Goal: Feedback & Contribution: Leave review/rating

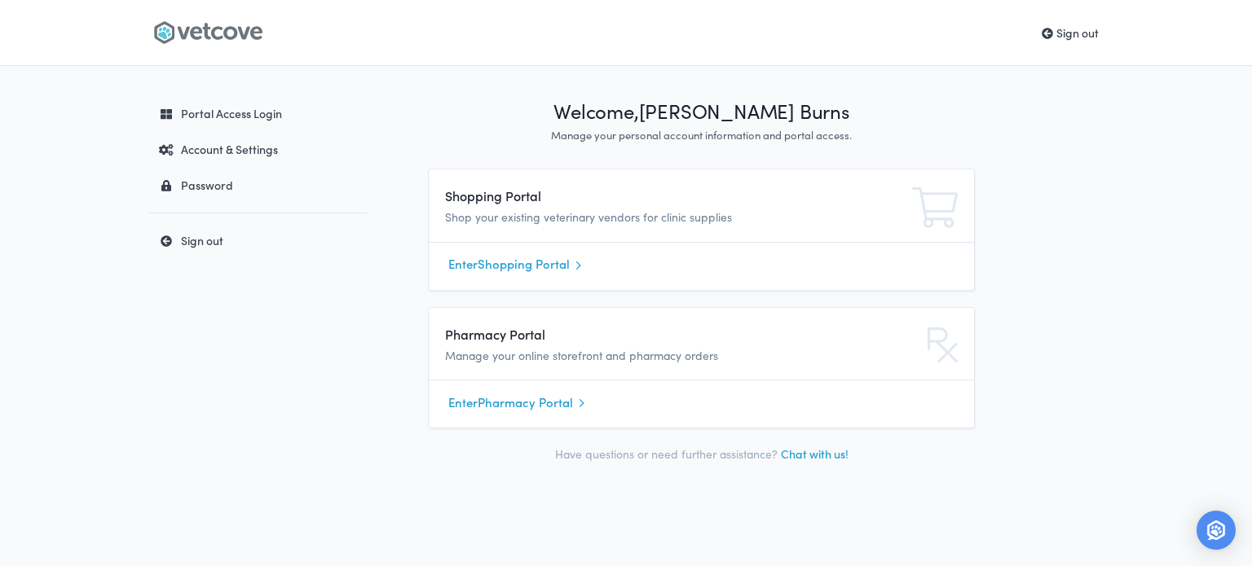
click at [509, 259] on link "Enter Shopping Portal" at bounding box center [701, 265] width 506 height 24
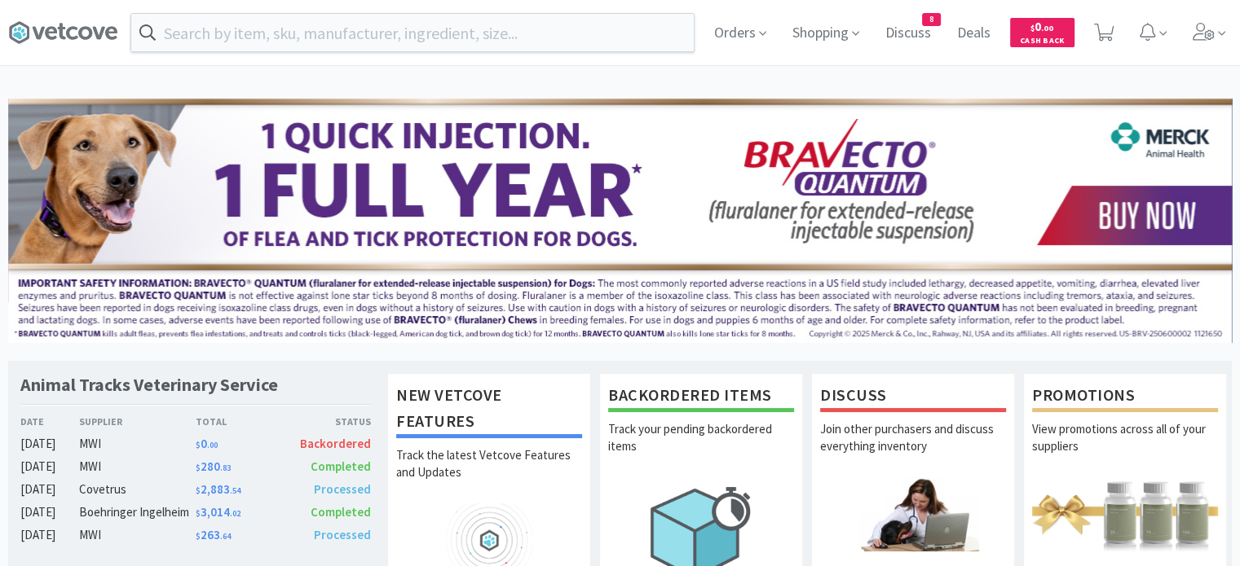
click at [295, 35] on input "text" at bounding box center [412, 32] width 562 height 37
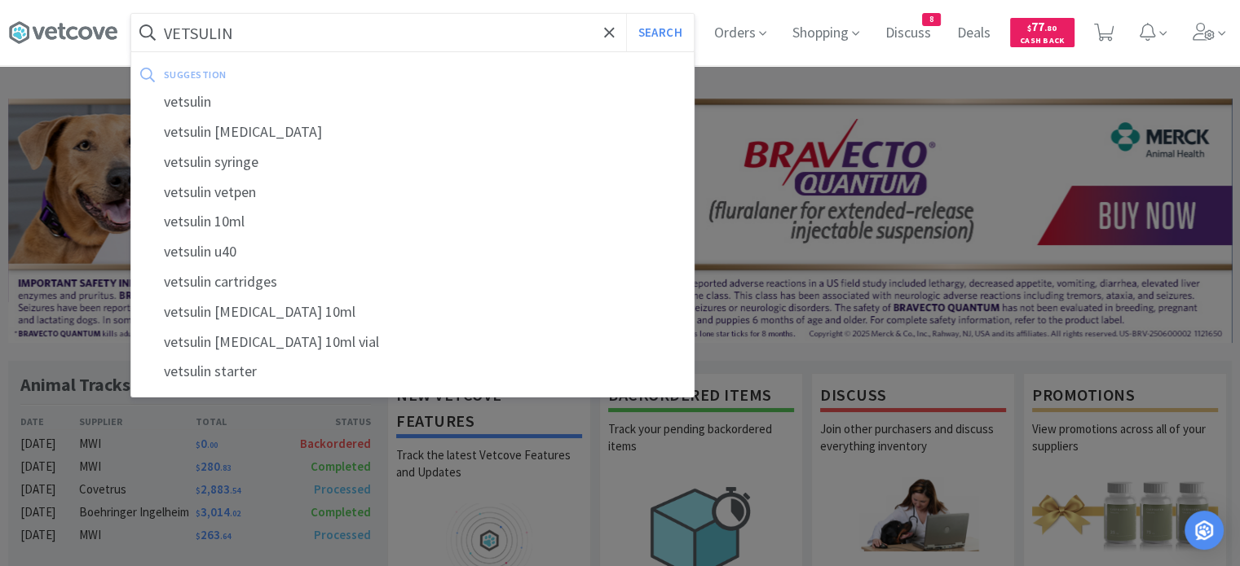
click at [243, 108] on div "vetsulin" at bounding box center [412, 102] width 562 height 30
type input "vetsulin"
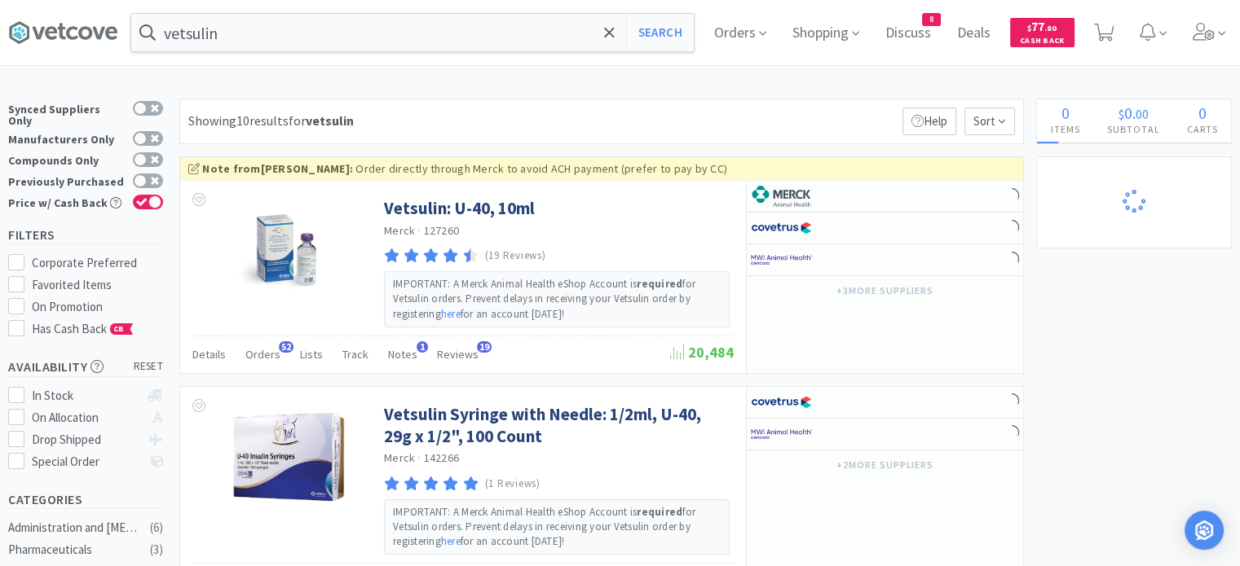
select select "5"
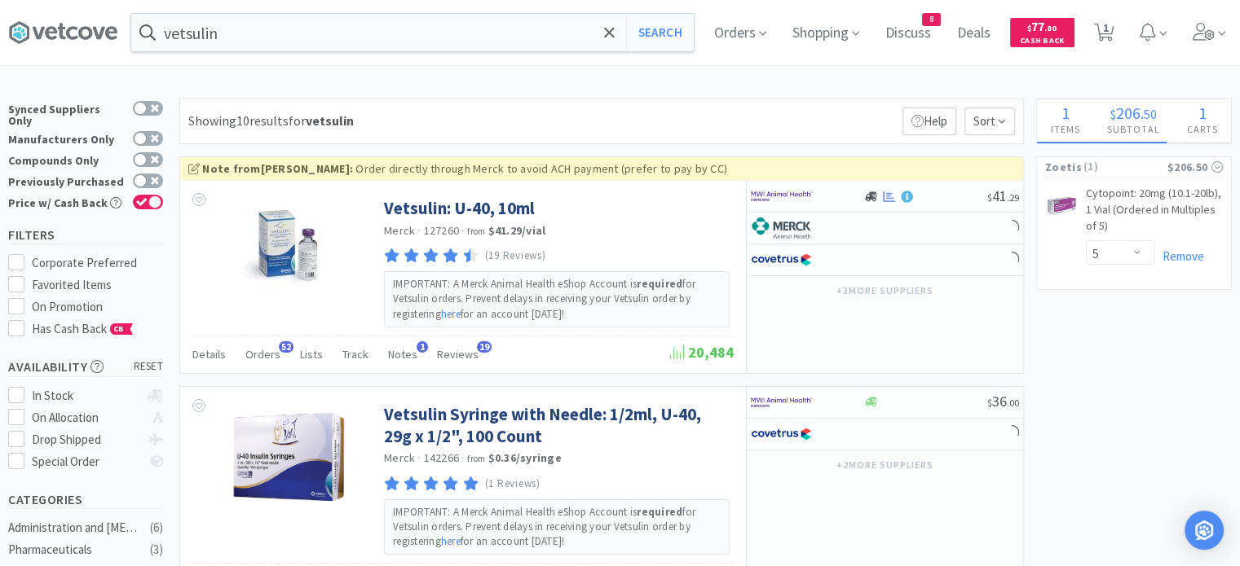
select select "2"
select select "1"
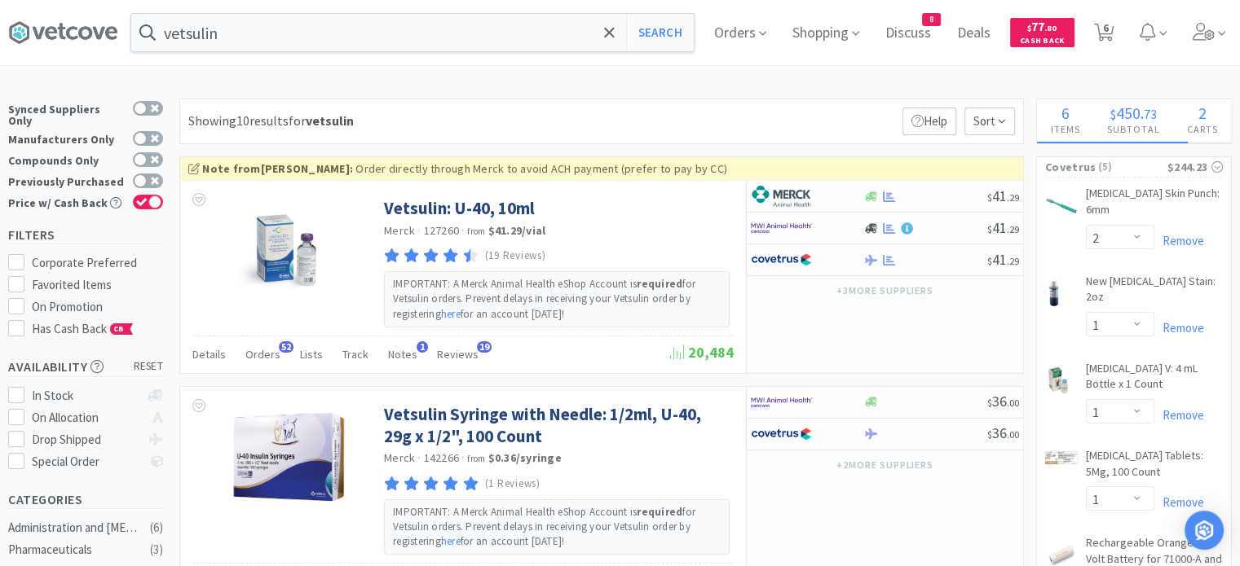
click at [271, 351] on span "Orders" at bounding box center [262, 354] width 35 height 15
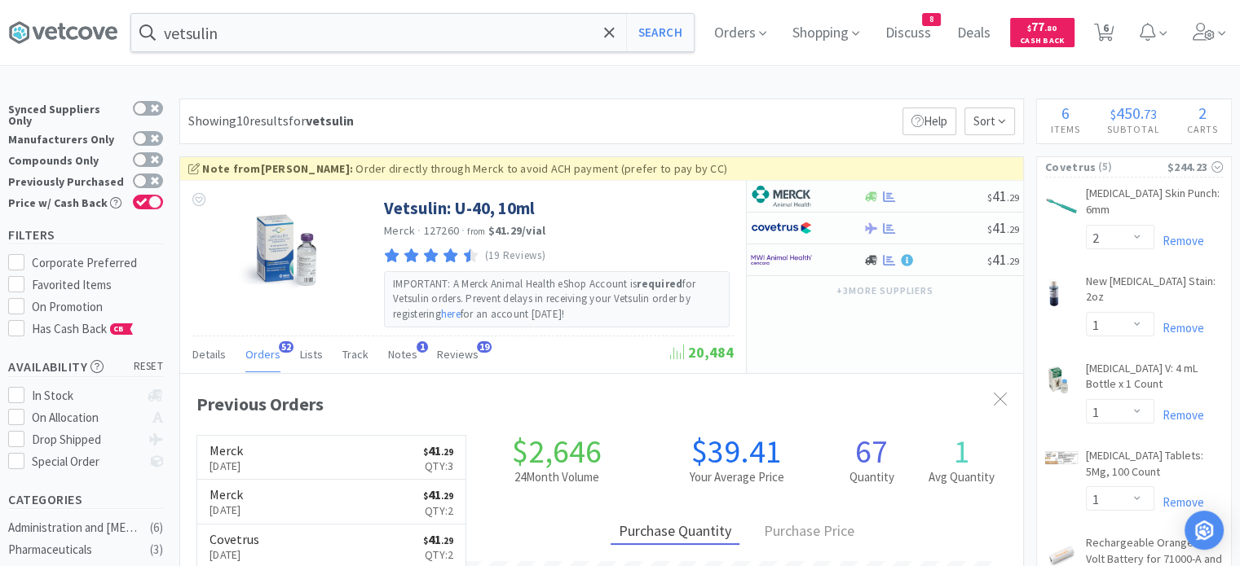
click at [614, 32] on icon at bounding box center [609, 32] width 10 height 10
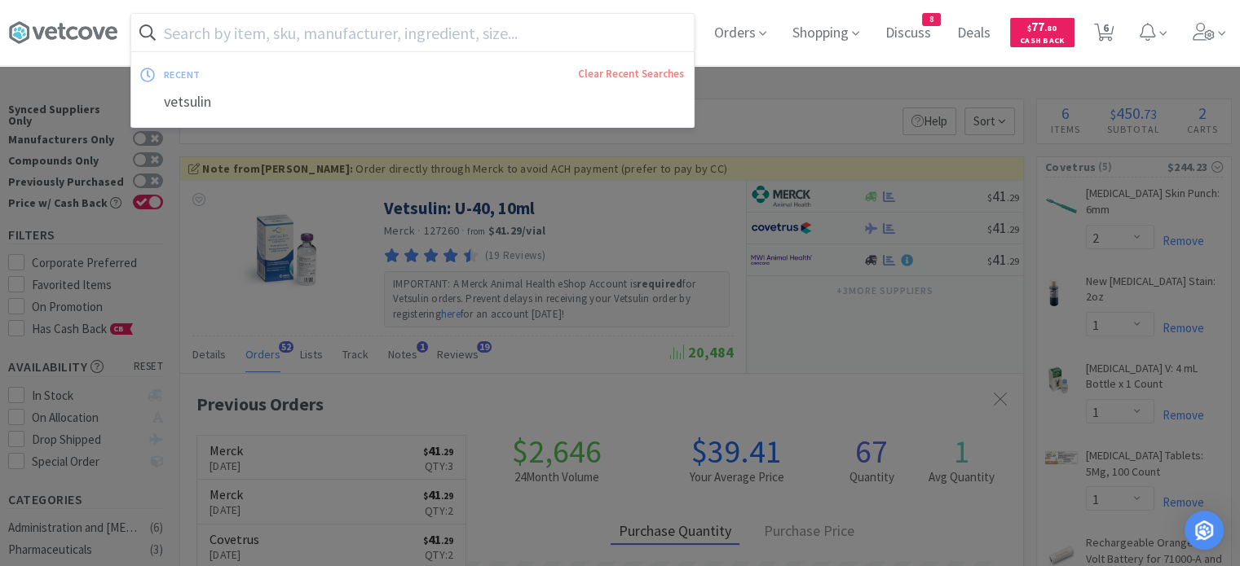
click at [771, 24] on span "Orders" at bounding box center [739, 32] width 65 height 65
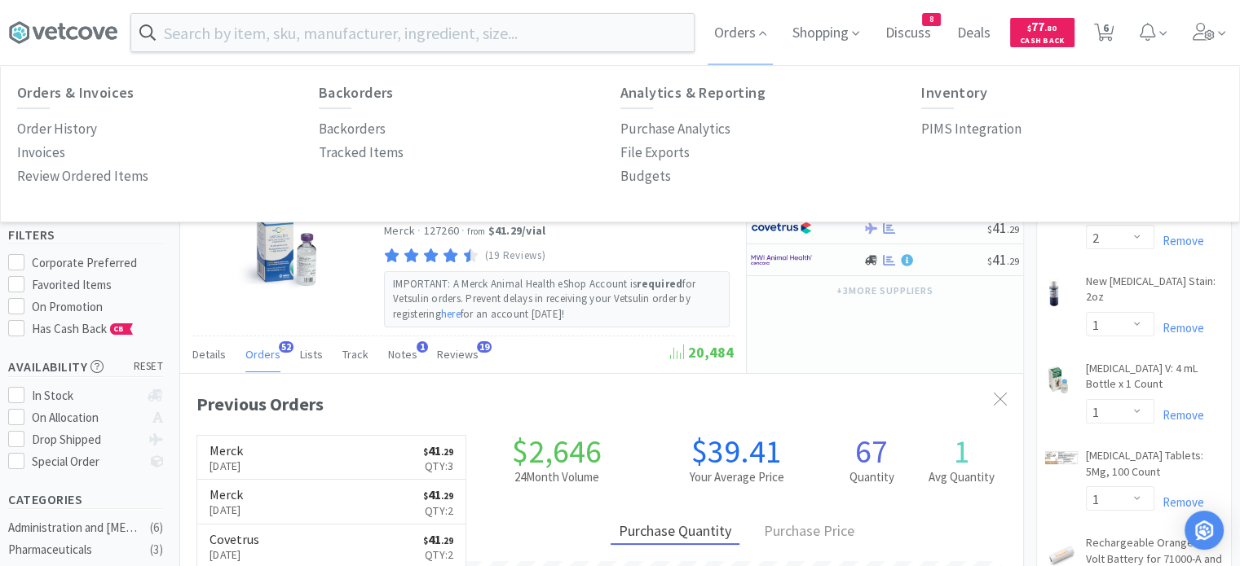
click at [85, 126] on p "Order History" at bounding box center [57, 129] width 80 height 22
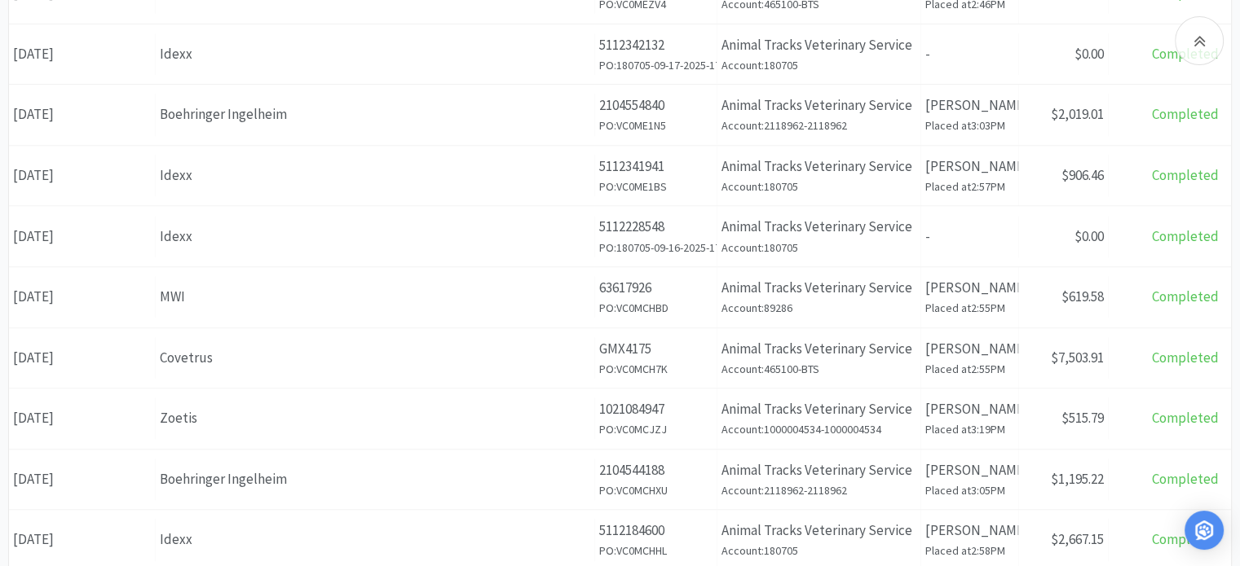
scroll to position [652, 0]
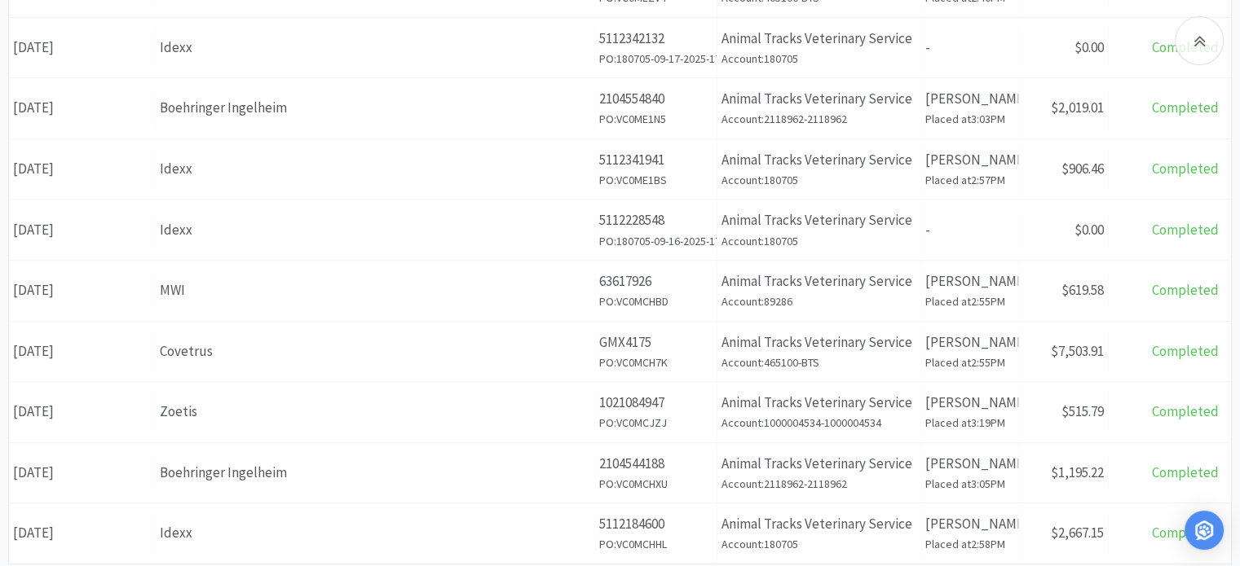
click at [212, 348] on div "Covetrus" at bounding box center [375, 352] width 430 height 22
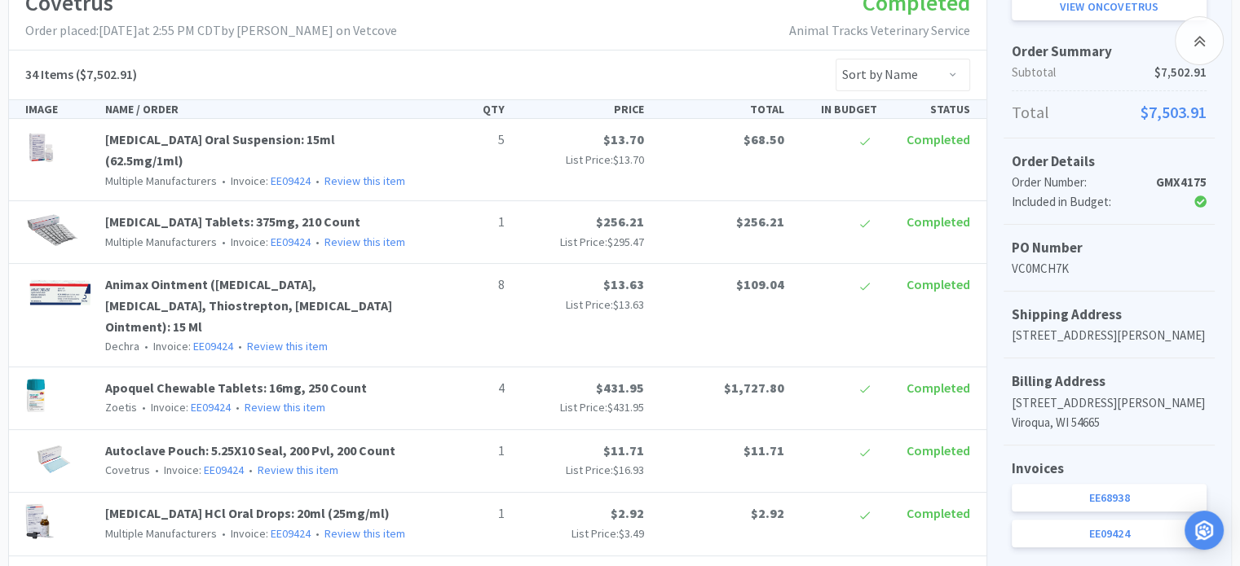
scroll to position [255, 0]
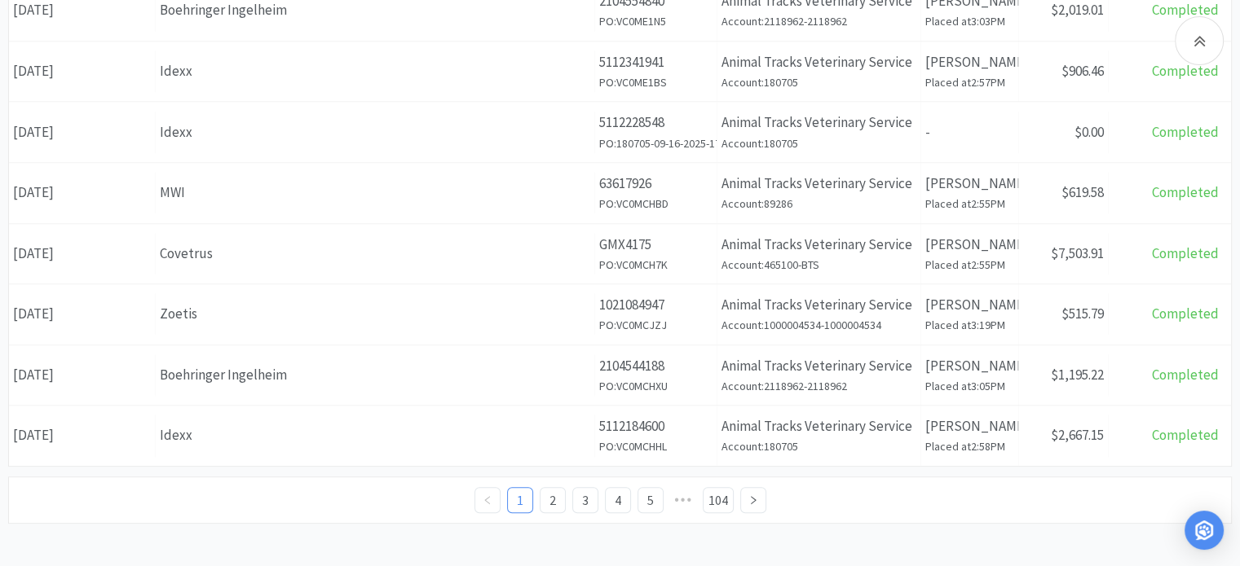
scroll to position [751, 0]
click at [557, 503] on link "2" at bounding box center [552, 499] width 24 height 24
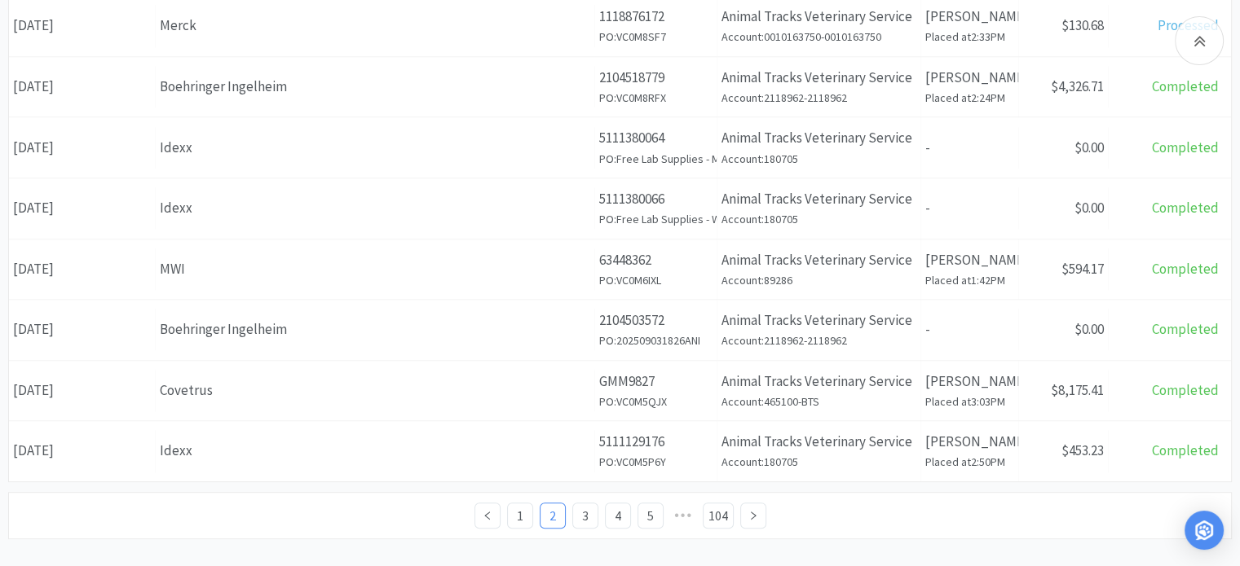
scroll to position [751, 0]
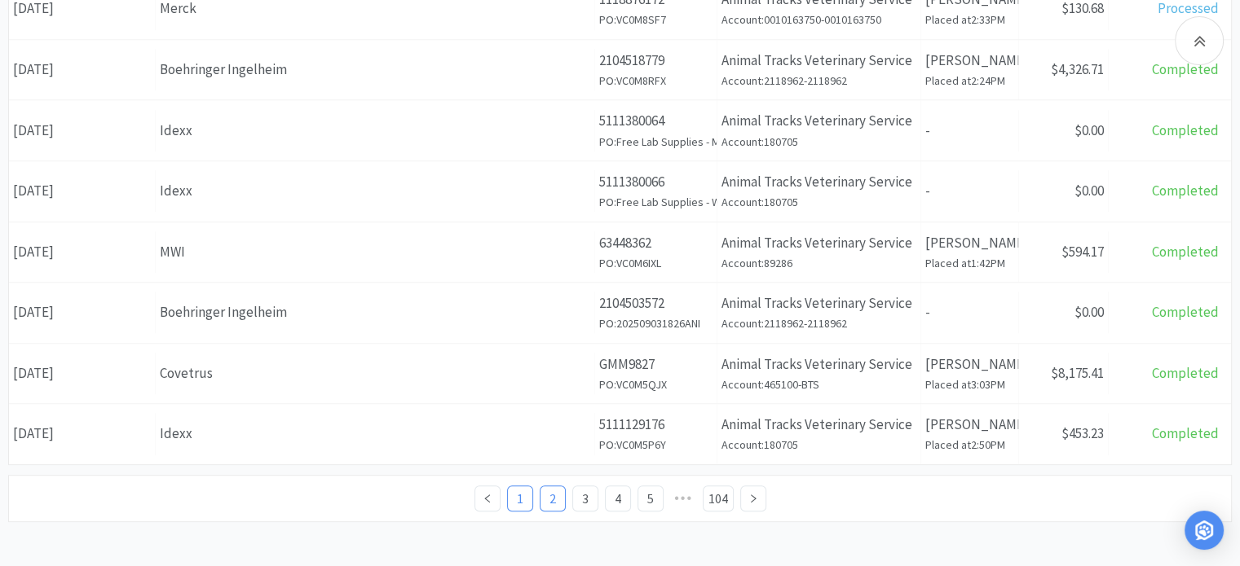
click at [517, 498] on link "1" at bounding box center [520, 499] width 24 height 24
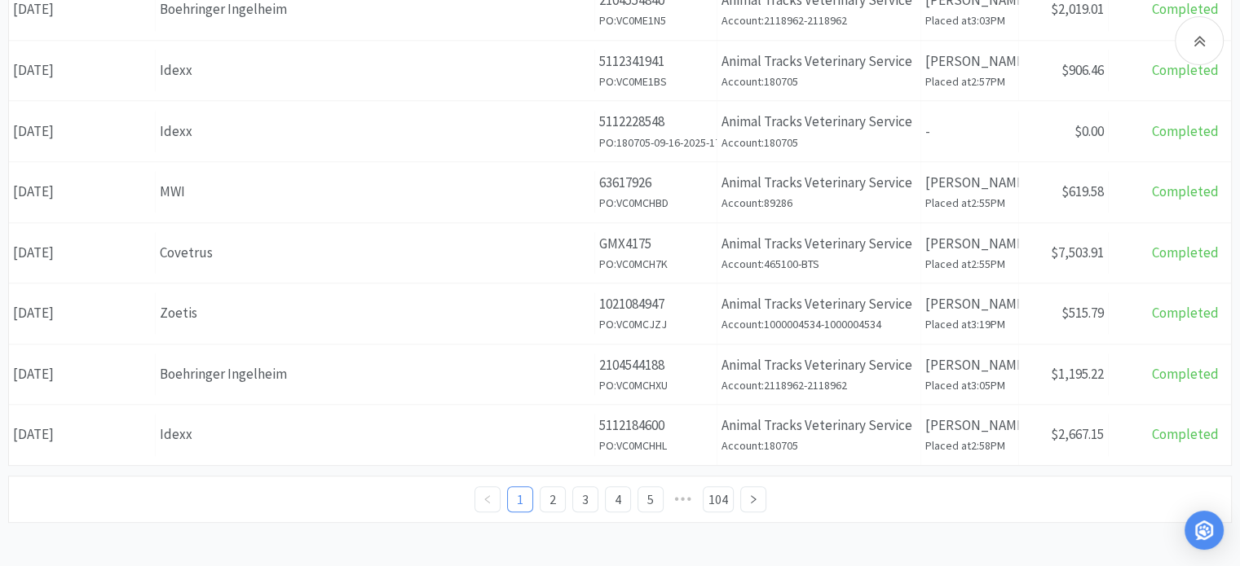
scroll to position [751, 0]
click at [173, 245] on div "Covetrus" at bounding box center [375, 252] width 430 height 22
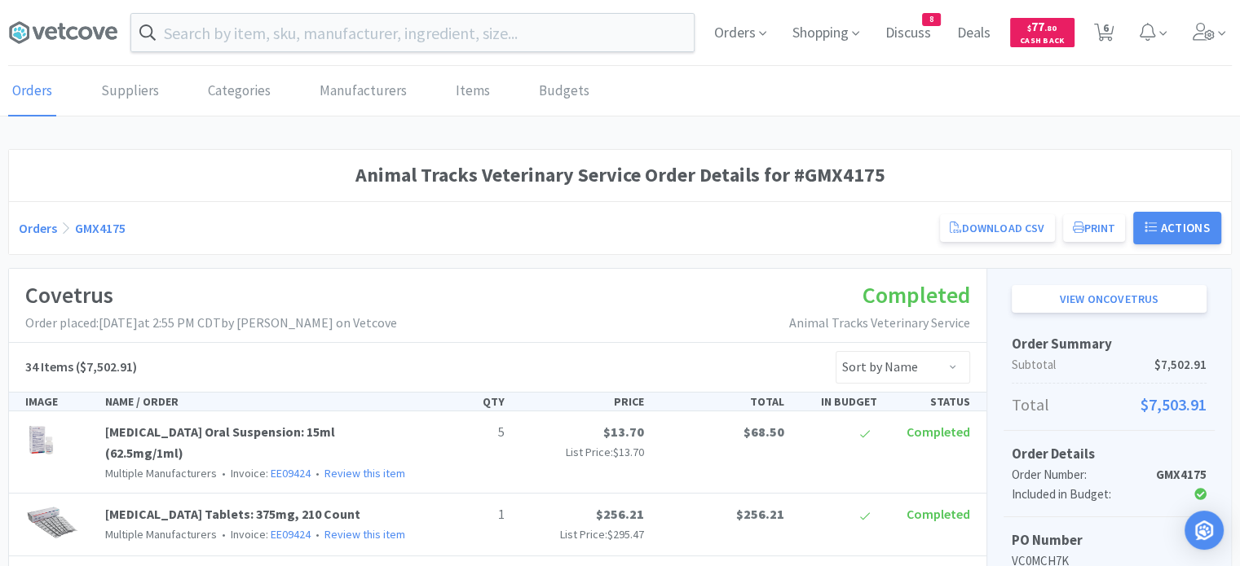
click at [569, 29] on input "text" at bounding box center [412, 32] width 562 height 37
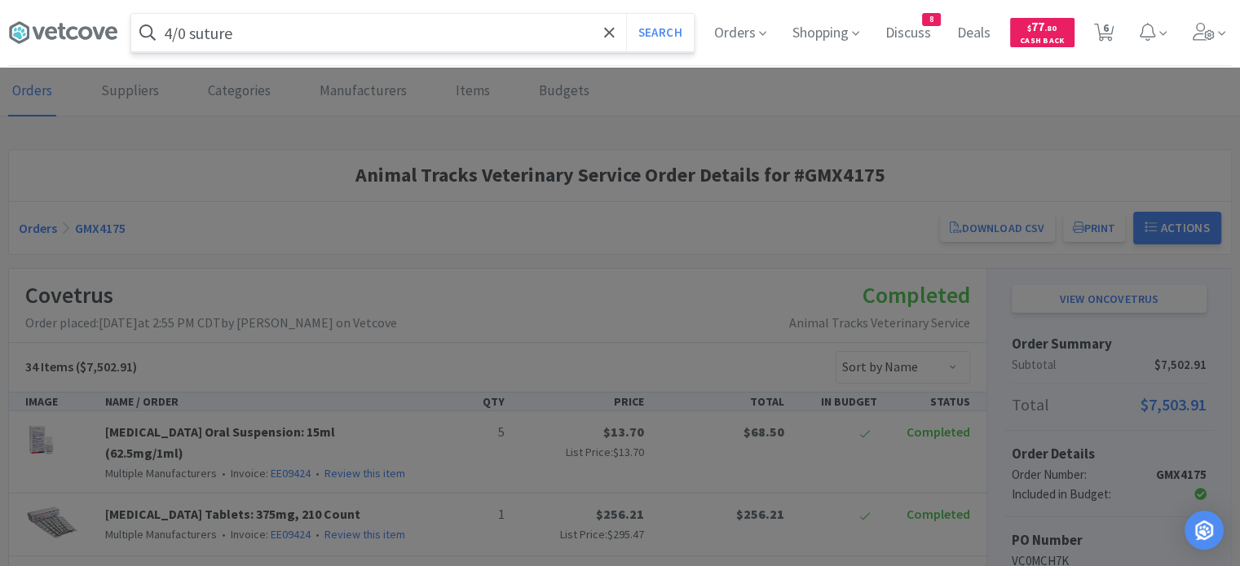
type input "4/0 suture"
click at [626, 14] on button "Search" at bounding box center [660, 32] width 68 height 37
select select "2"
select select "1"
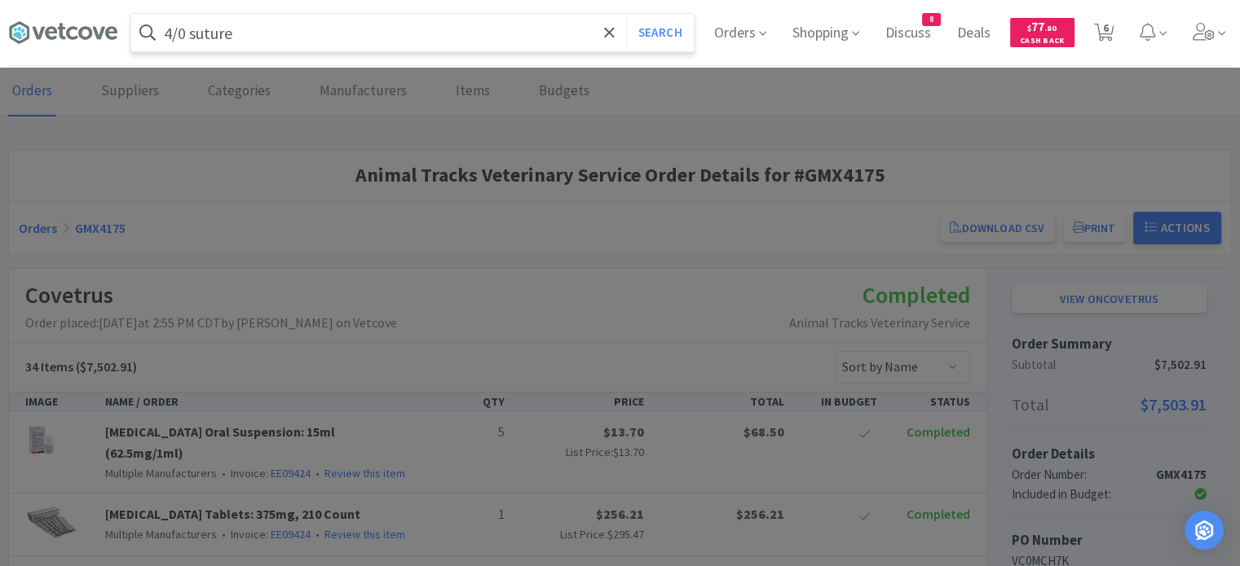
select select "1"
select select "5"
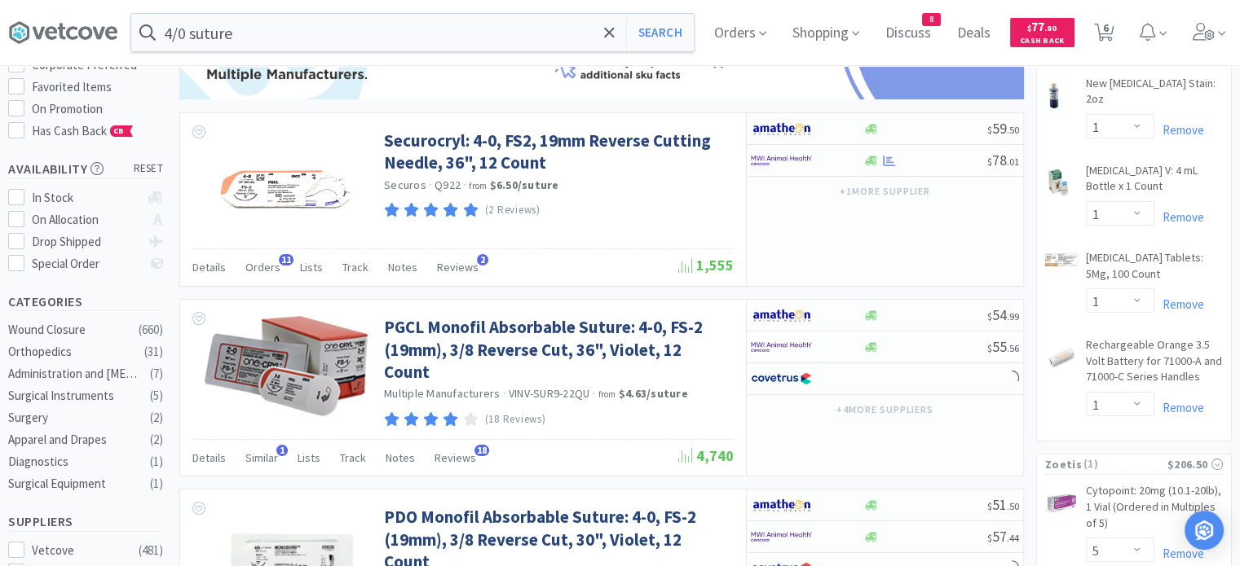
scroll to position [163, 0]
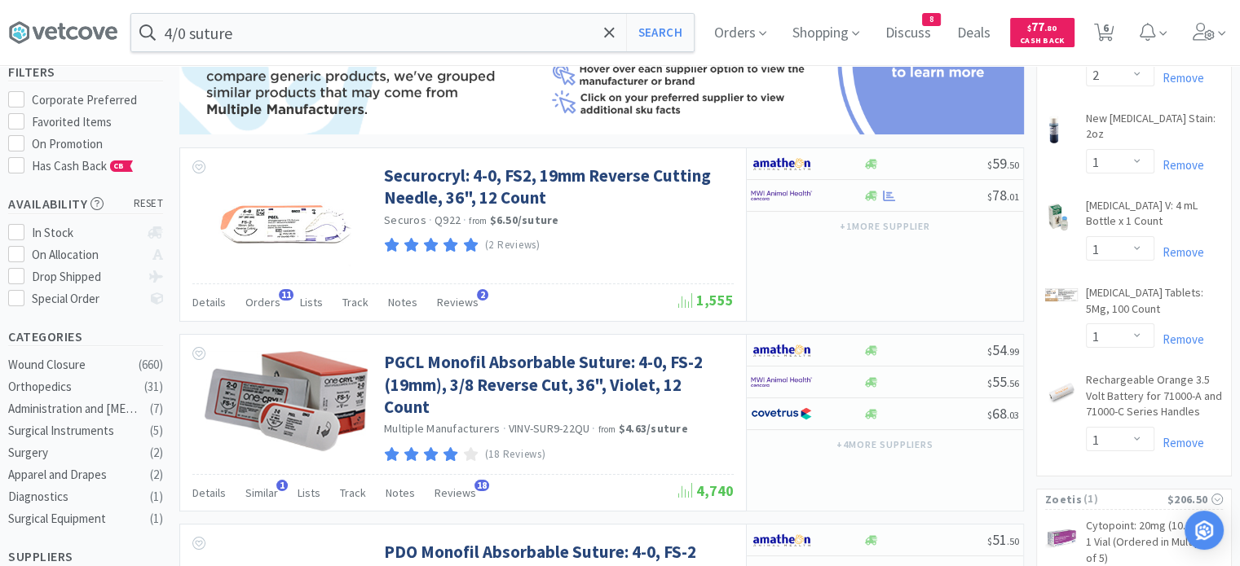
click at [271, 302] on span "Orders" at bounding box center [262, 302] width 35 height 15
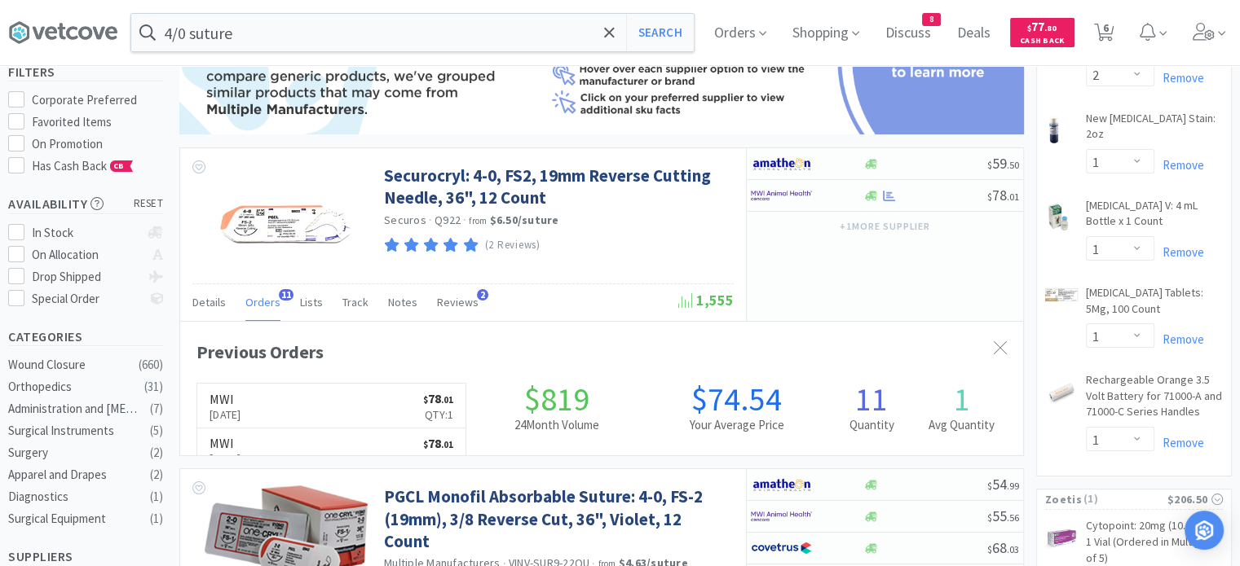
scroll to position [437, 843]
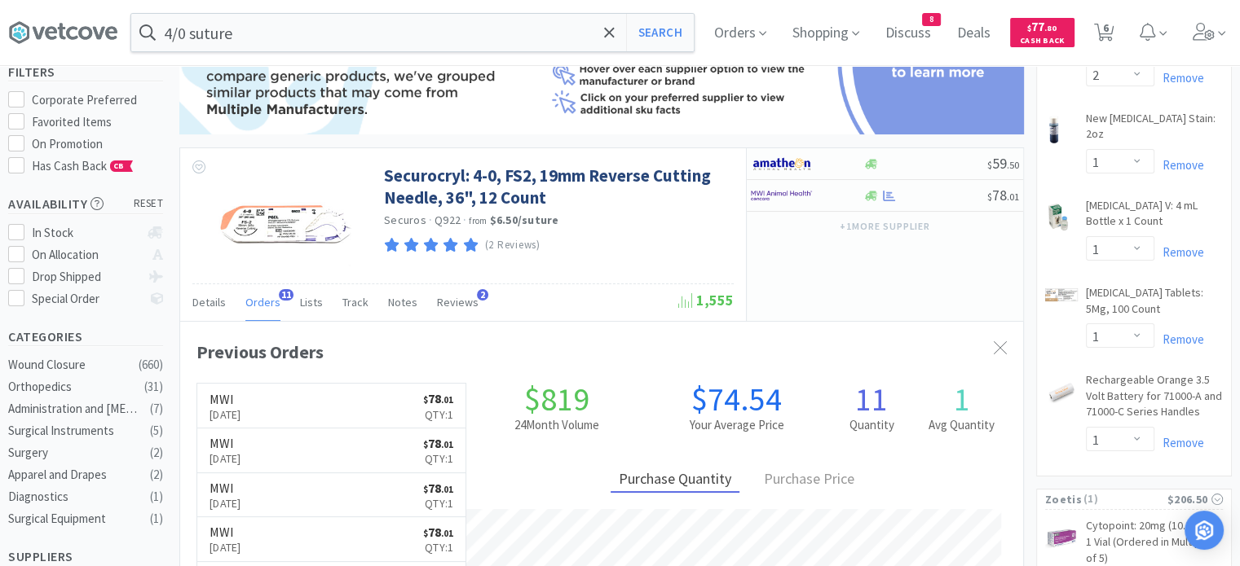
click at [271, 302] on span "Orders" at bounding box center [262, 302] width 35 height 15
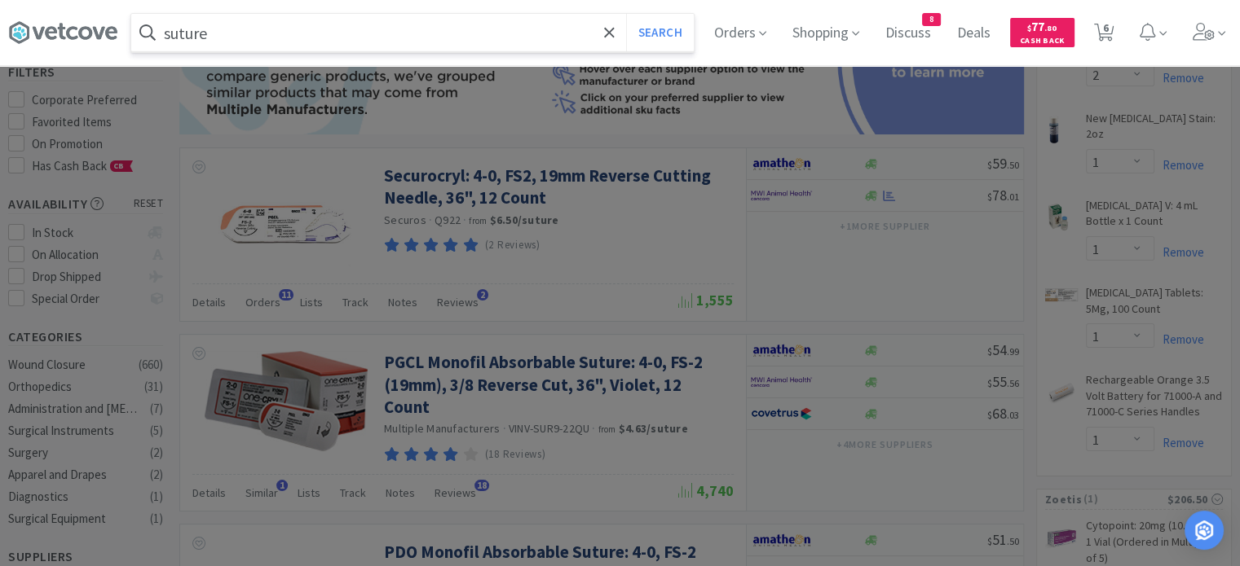
type input "suture"
click at [626, 14] on button "Search" at bounding box center [660, 32] width 68 height 37
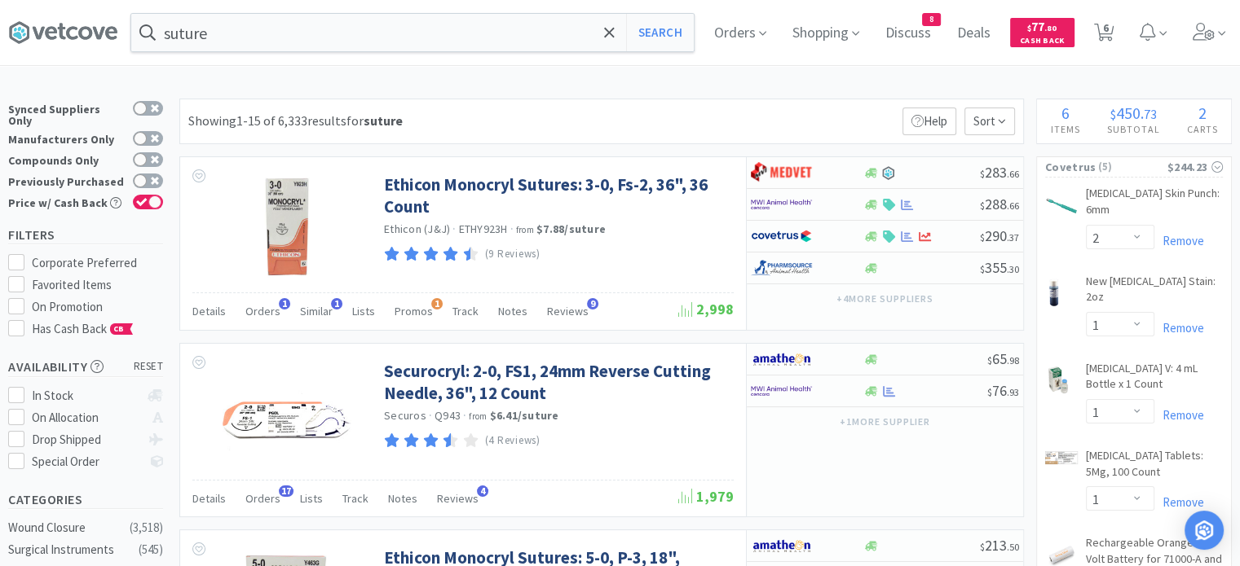
click at [264, 315] on span "Orders" at bounding box center [262, 311] width 35 height 15
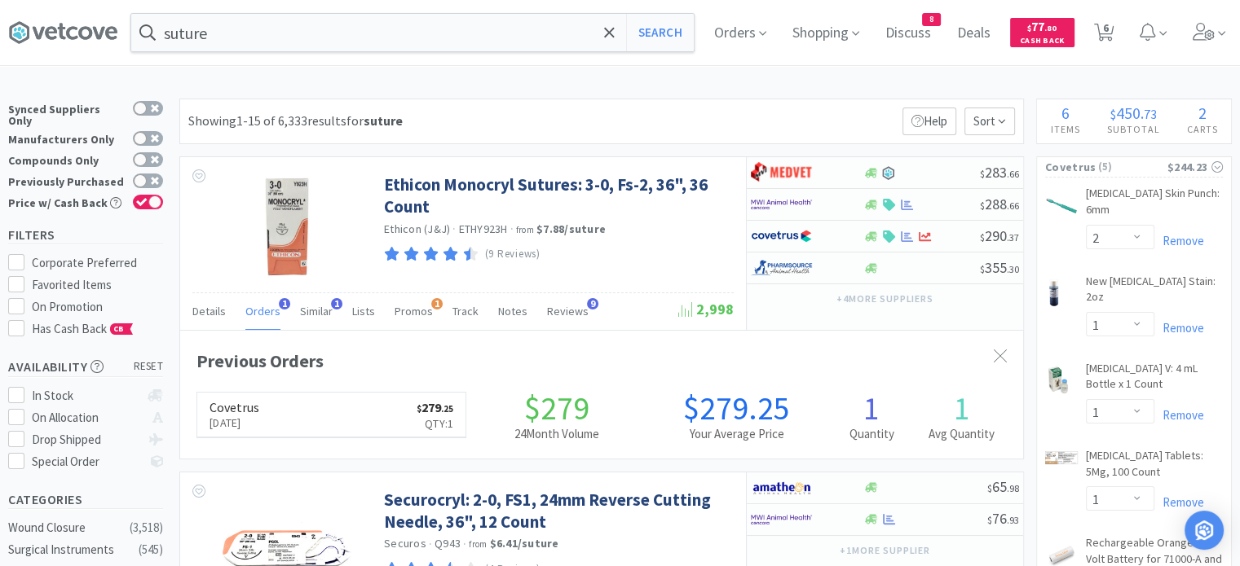
scroll to position [417, 843]
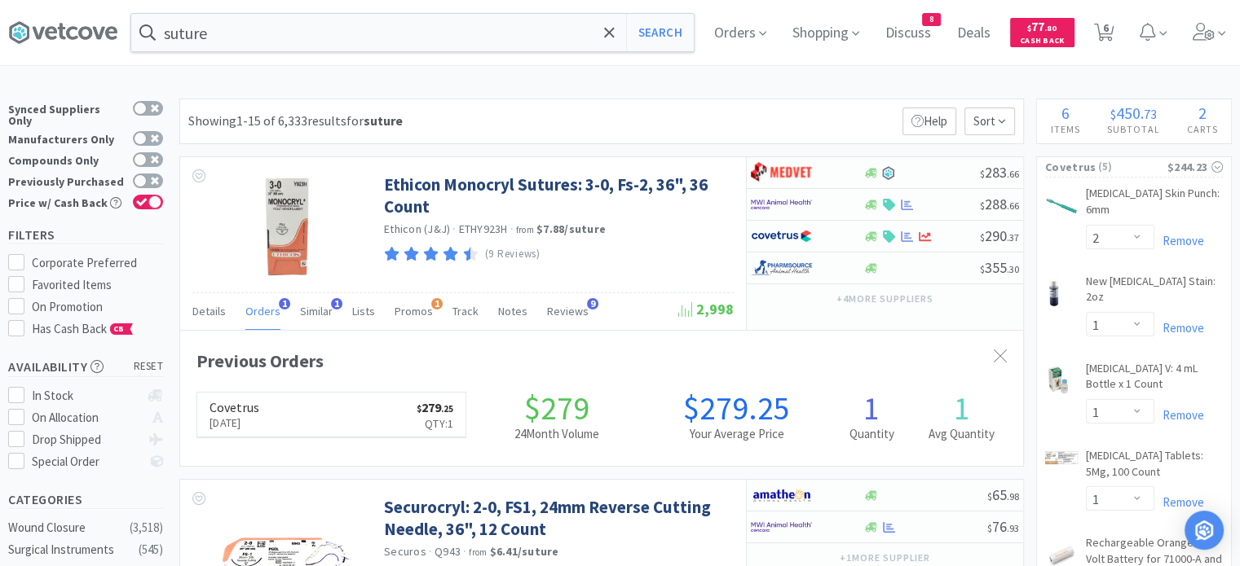
click at [264, 315] on span "Orders" at bounding box center [262, 311] width 35 height 15
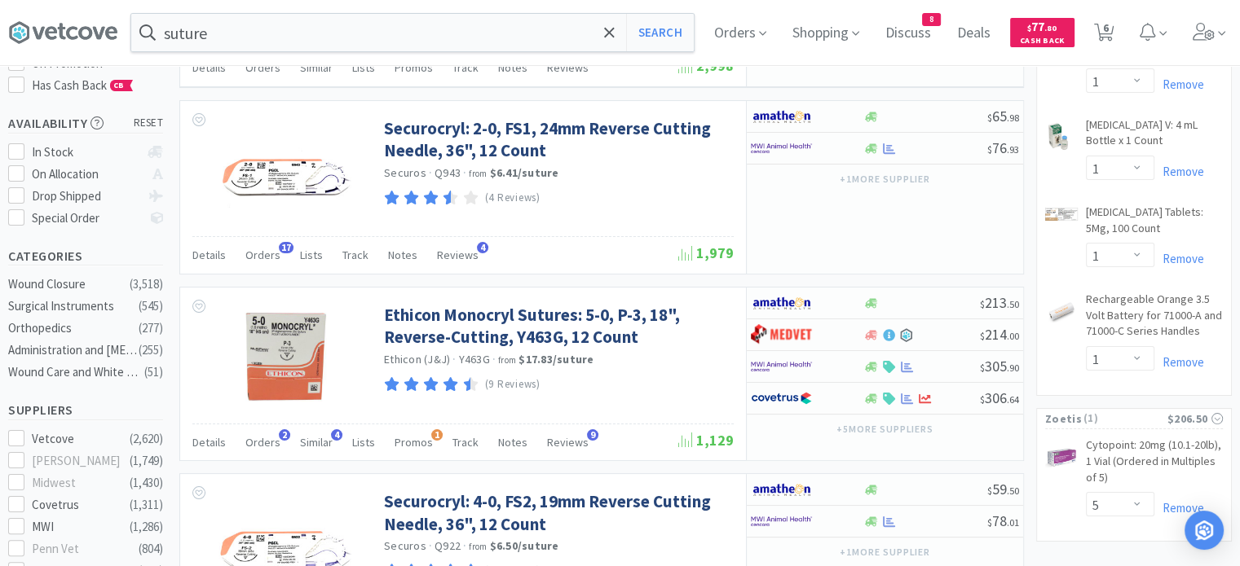
scroll to position [245, 0]
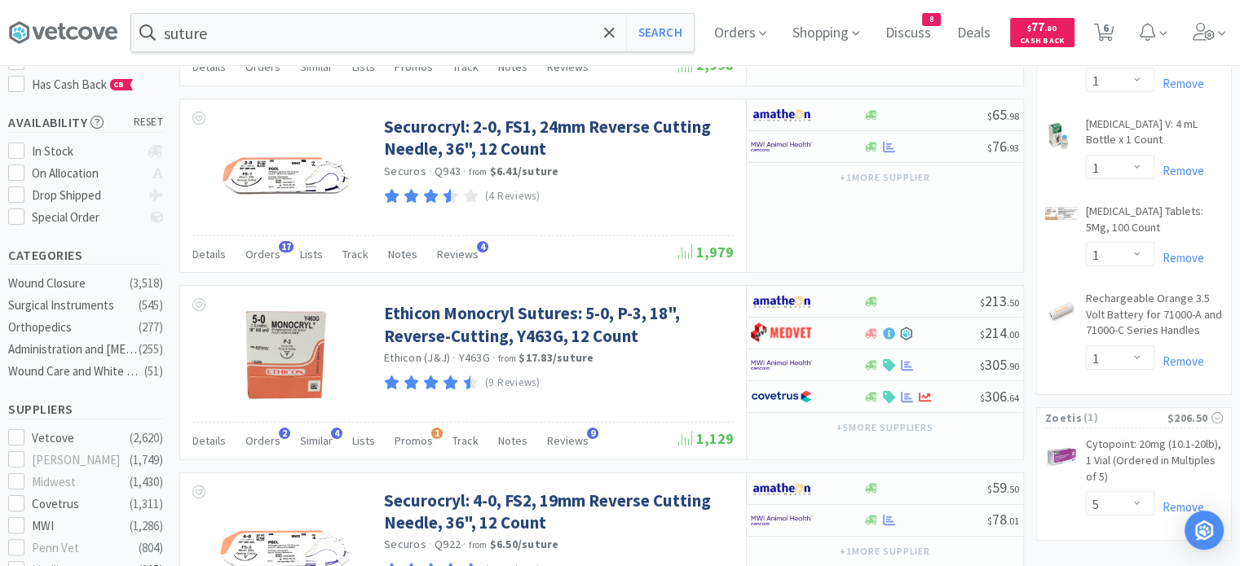
click at [264, 253] on span "Orders" at bounding box center [262, 254] width 35 height 15
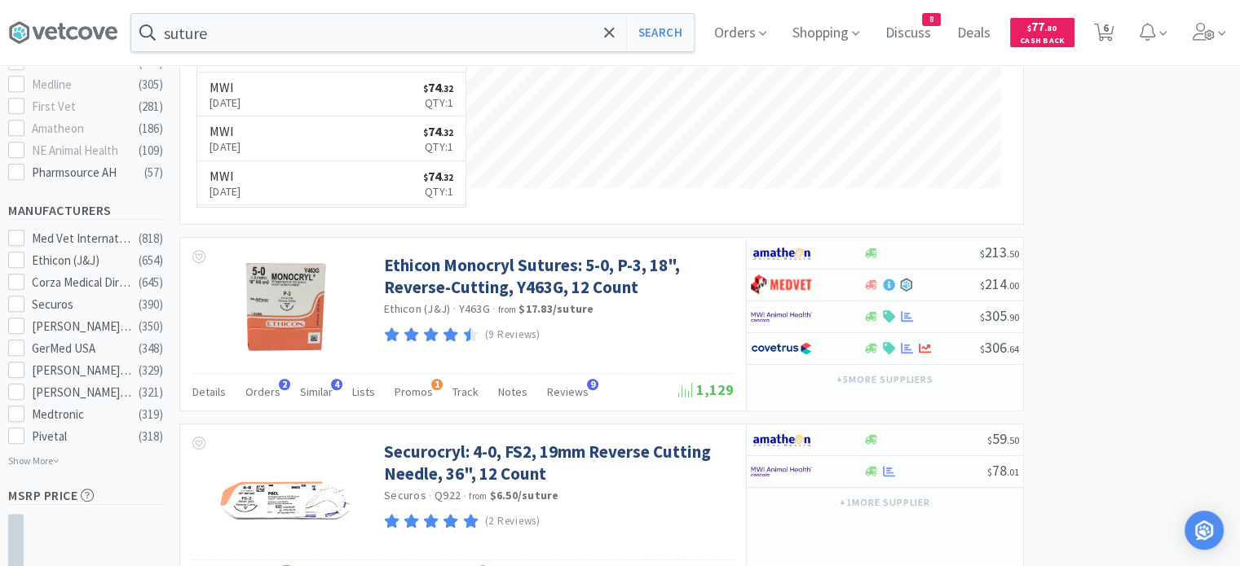
scroll to position [734, 0]
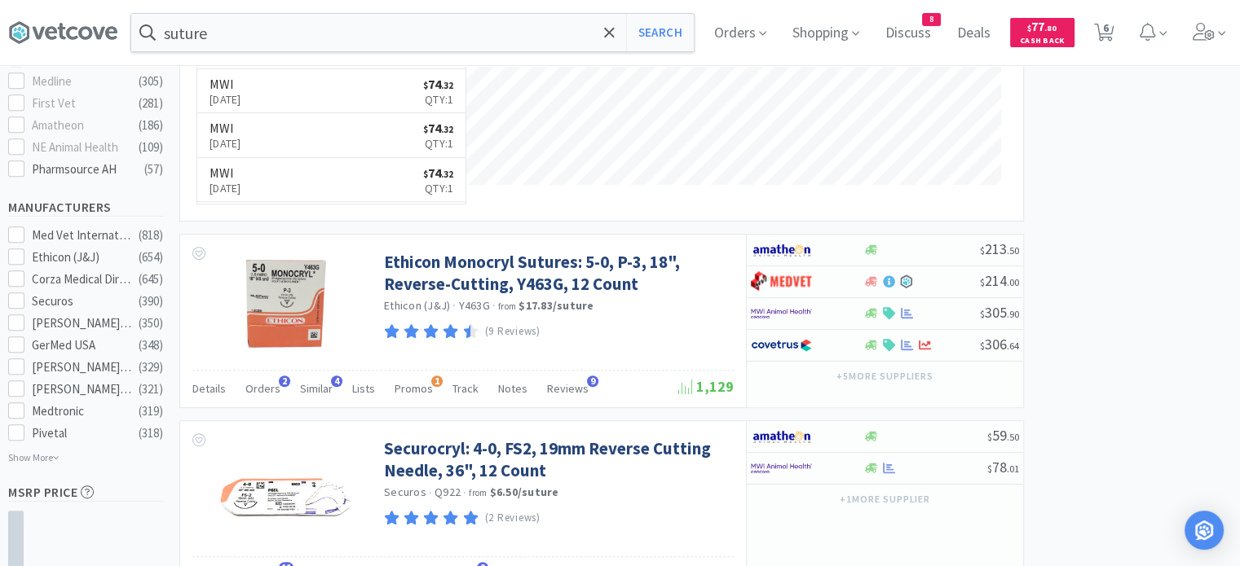
click at [264, 394] on div "Orders 2" at bounding box center [262, 391] width 35 height 31
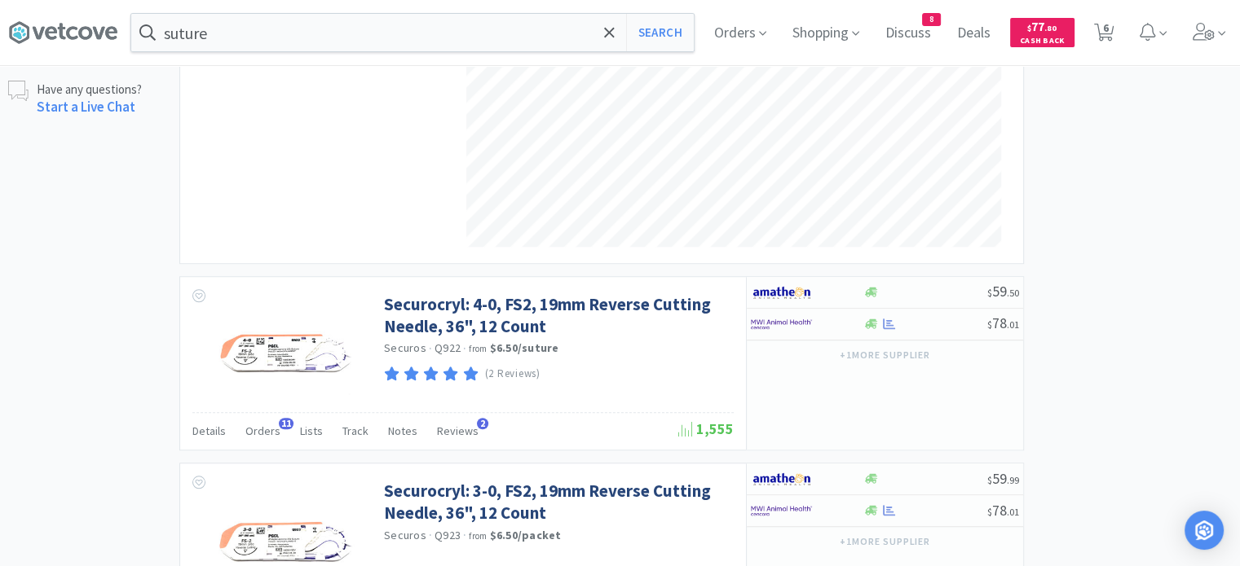
scroll to position [1304, 0]
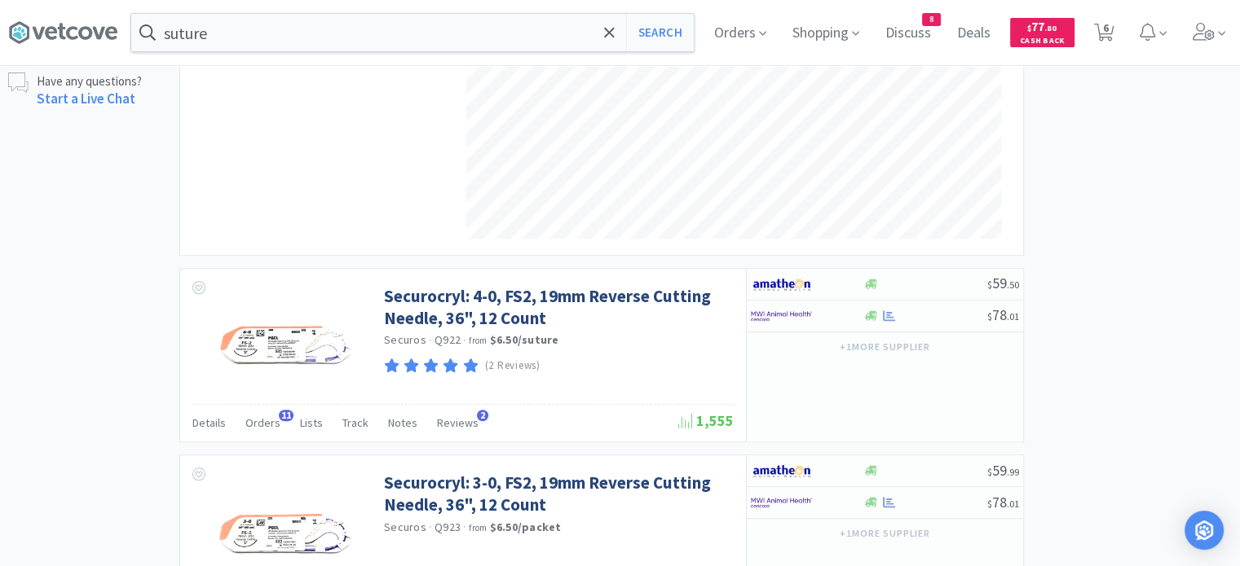
click at [260, 426] on span "Orders" at bounding box center [262, 423] width 35 height 15
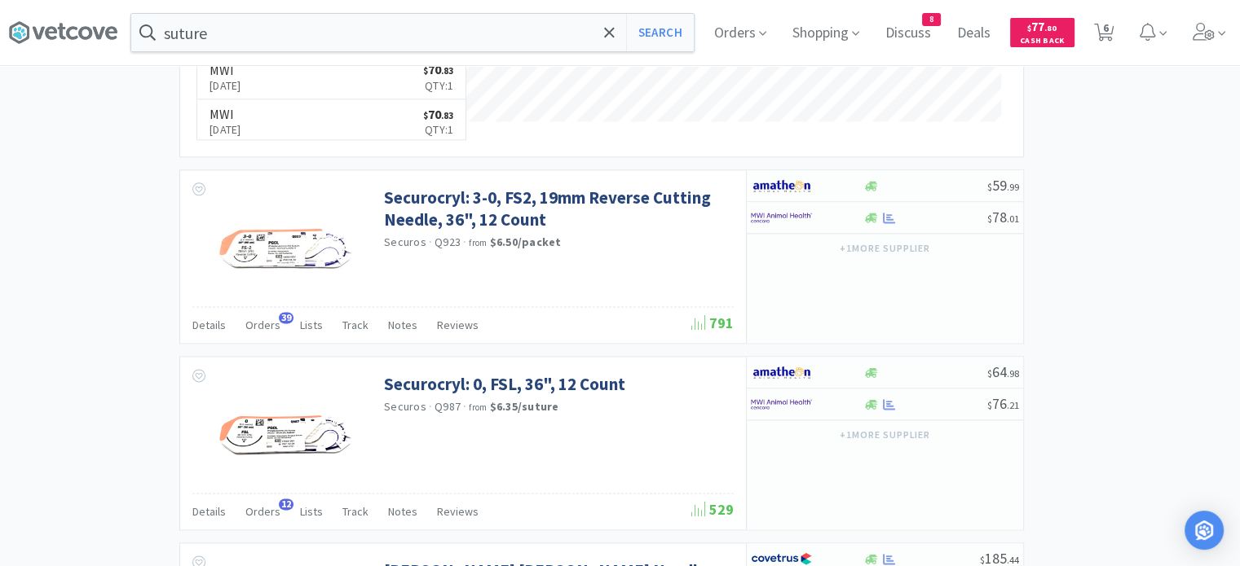
scroll to position [2038, 0]
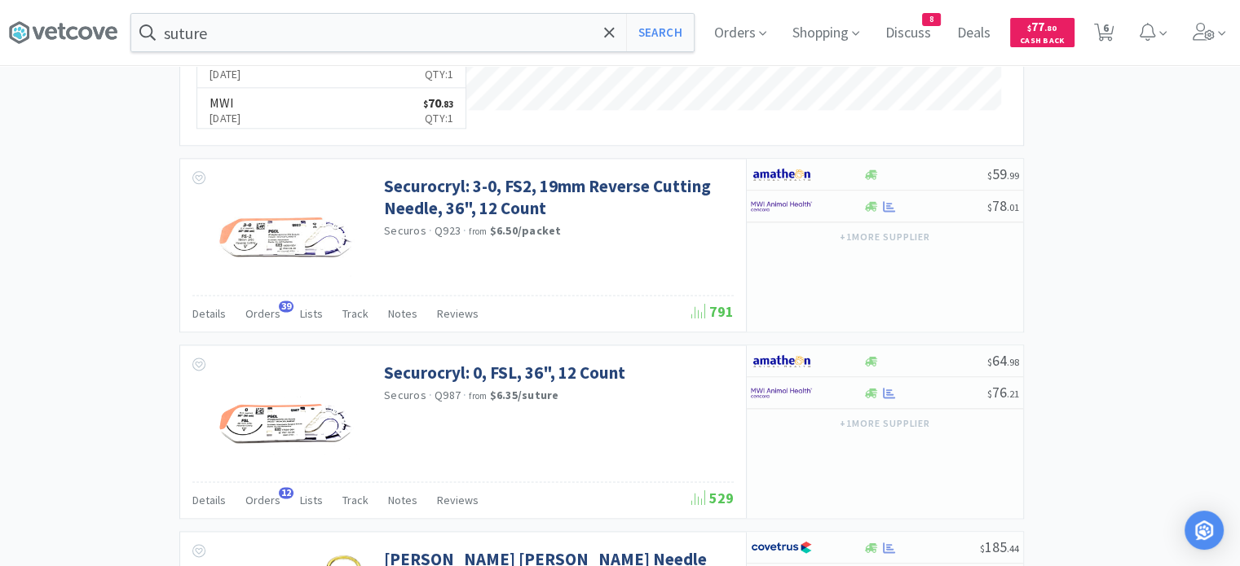
click at [251, 312] on span "Orders" at bounding box center [262, 313] width 35 height 15
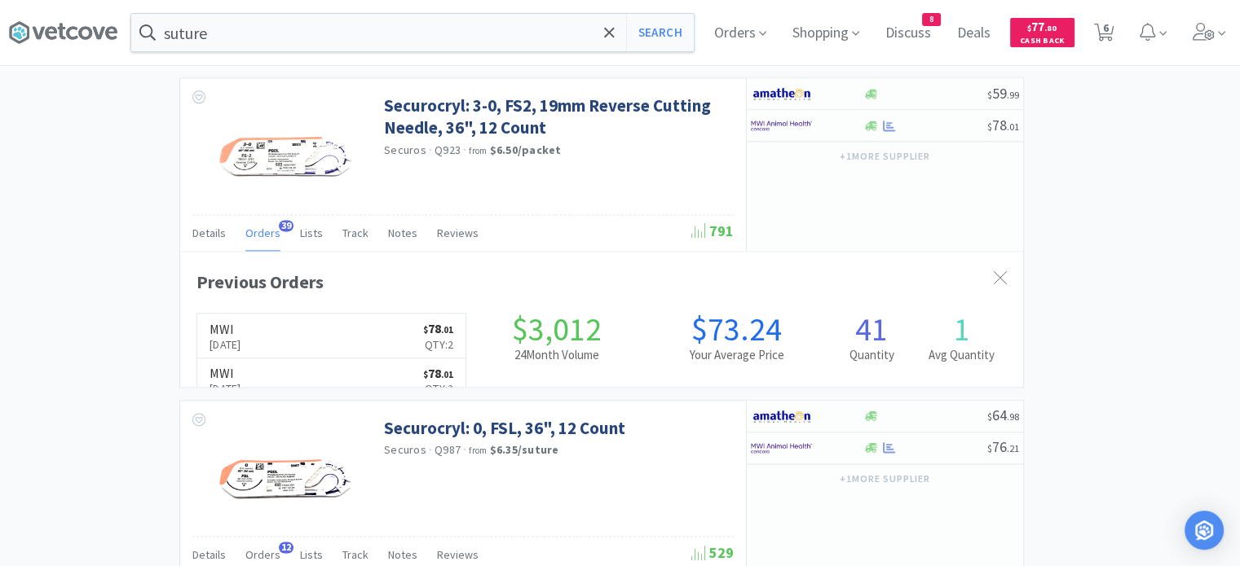
scroll to position [0, 0]
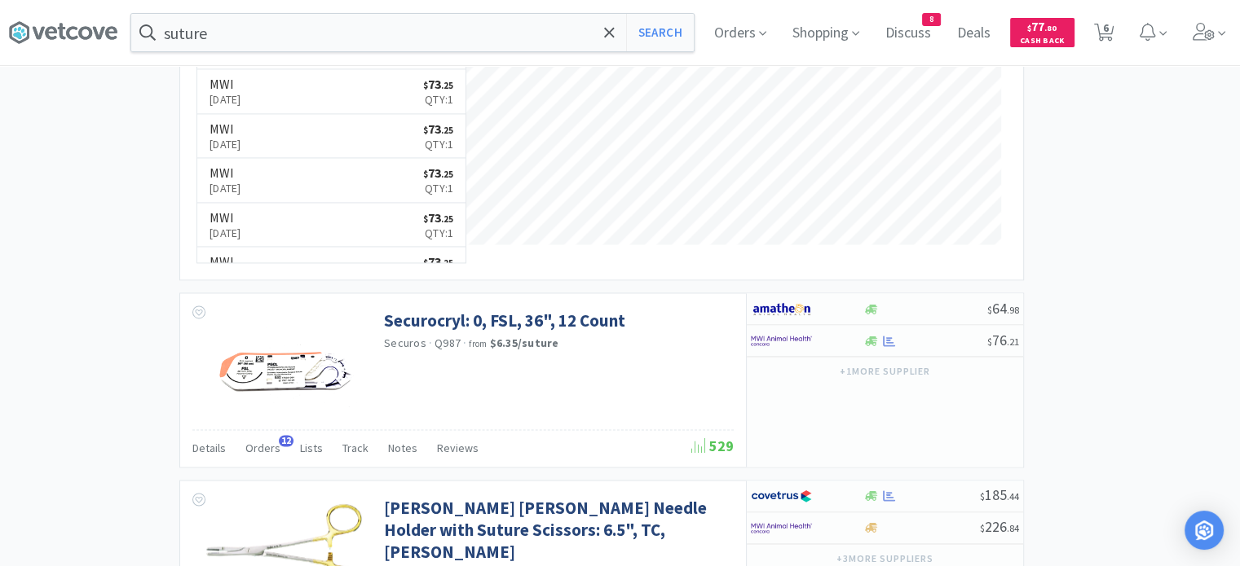
click at [266, 450] on span "Orders" at bounding box center [262, 448] width 35 height 15
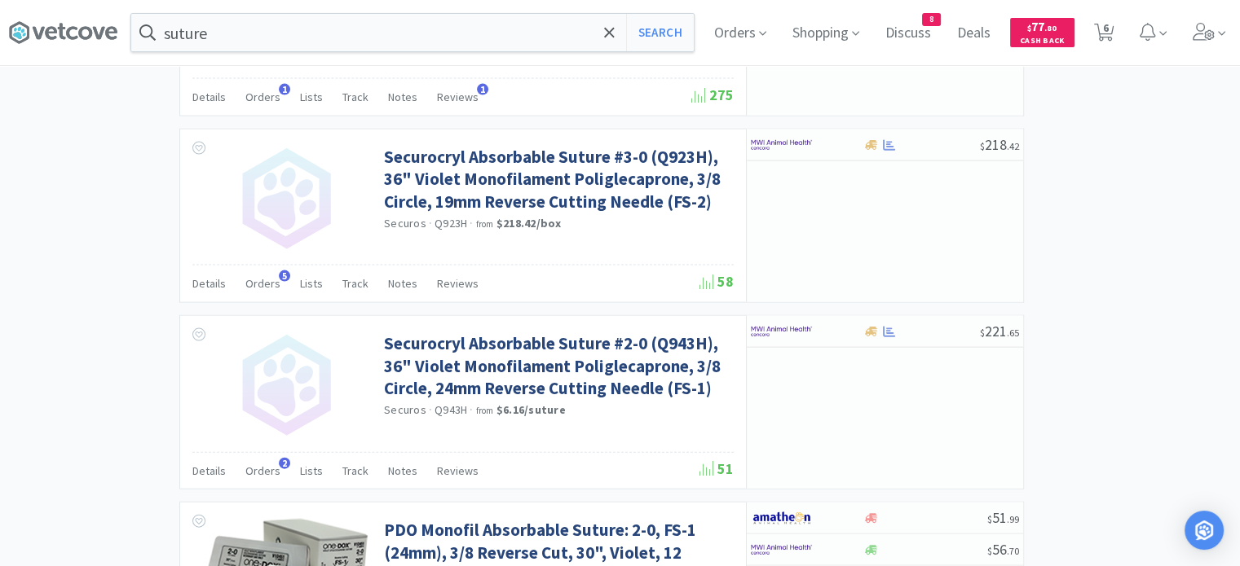
click at [279, 271] on span "5" at bounding box center [284, 276] width 11 height 11
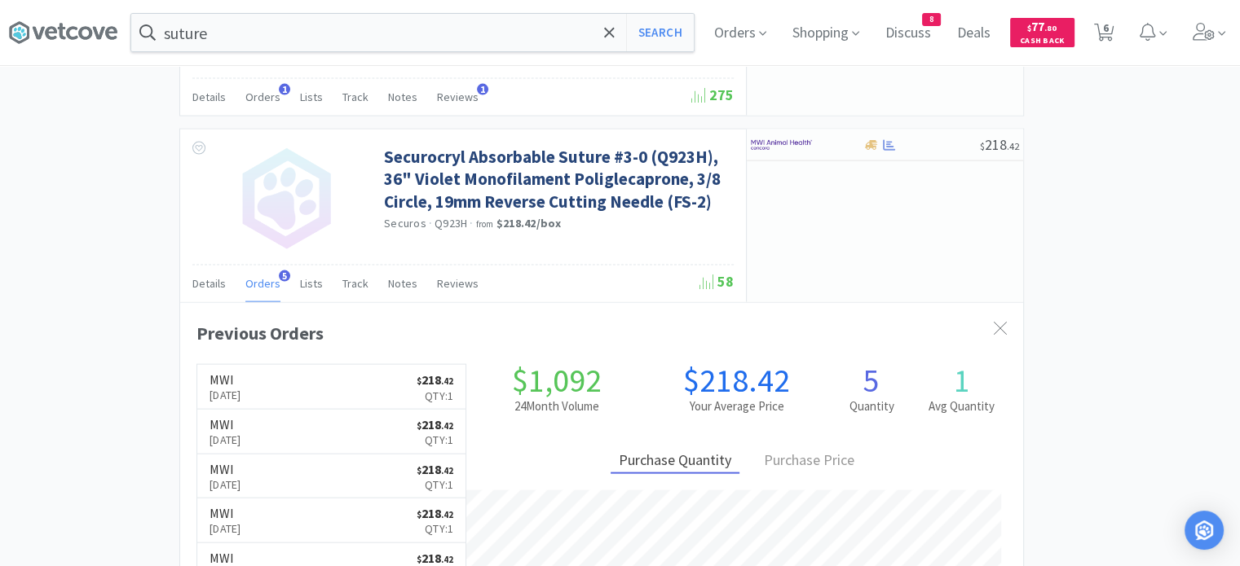
click at [249, 281] on div "Orders 5" at bounding box center [262, 286] width 35 height 31
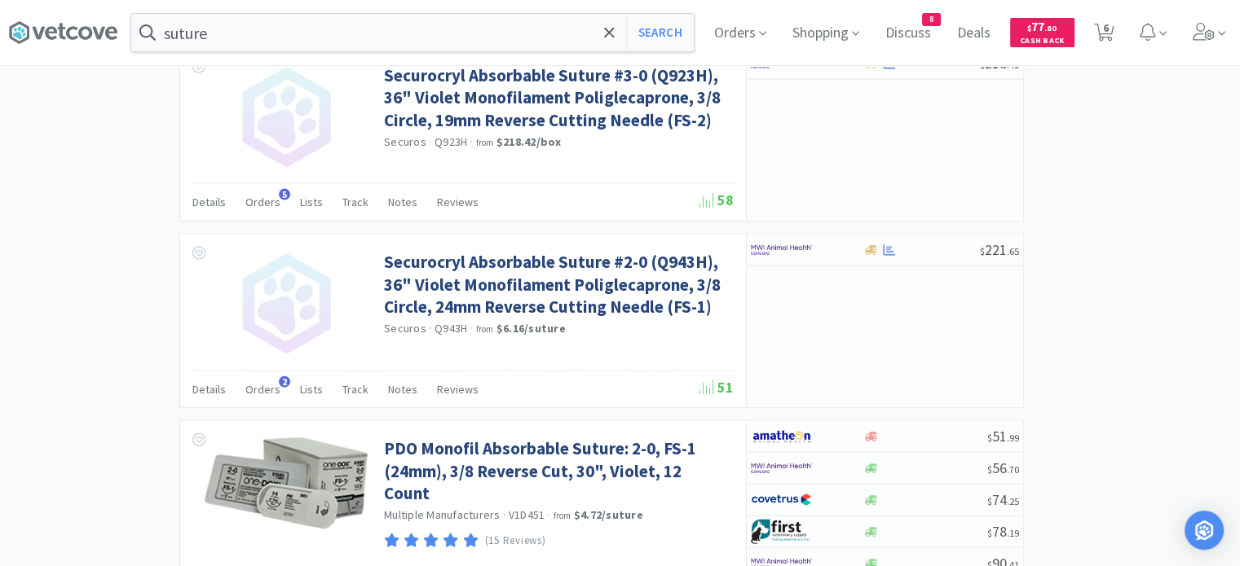
click at [252, 382] on span "Orders" at bounding box center [262, 389] width 35 height 15
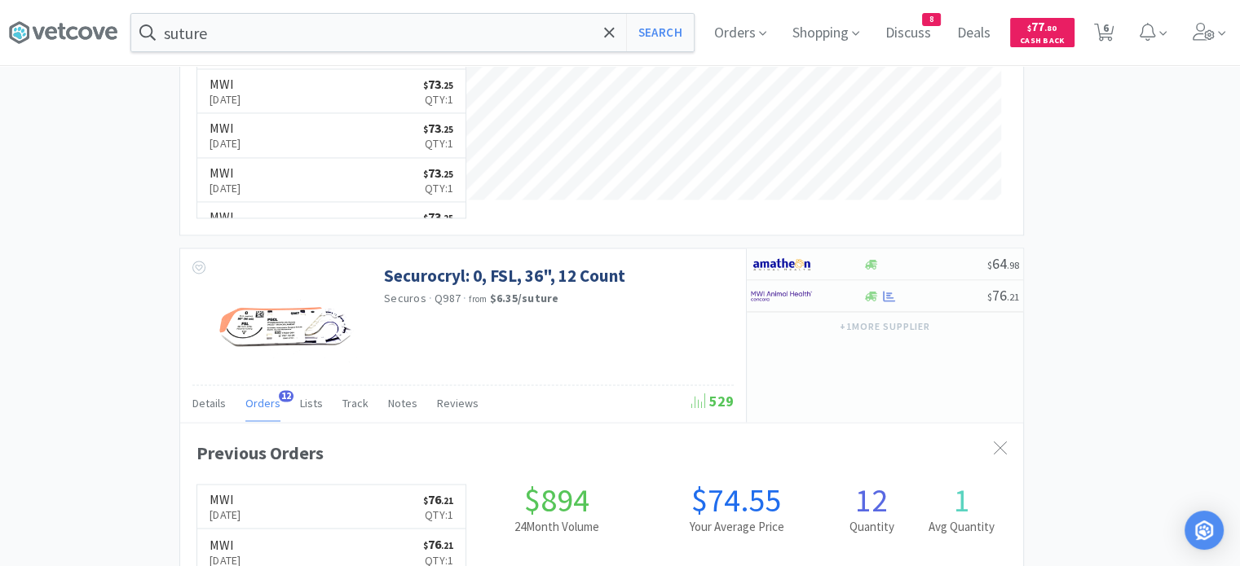
click at [16, 24] on icon at bounding box center [20, 32] width 20 height 22
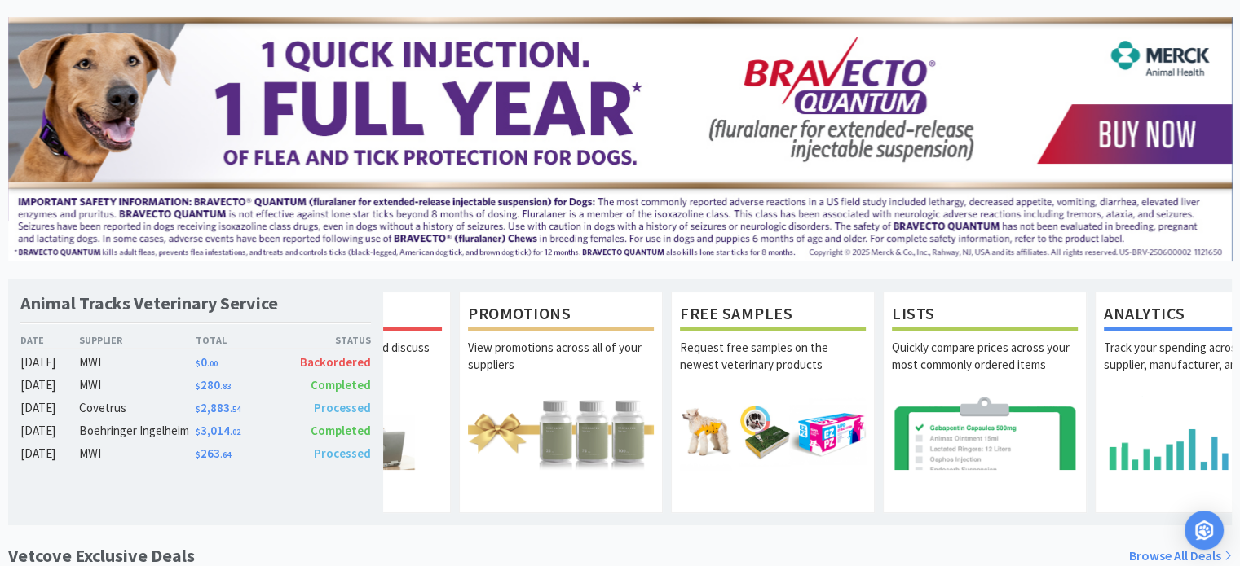
scroll to position [0, 847]
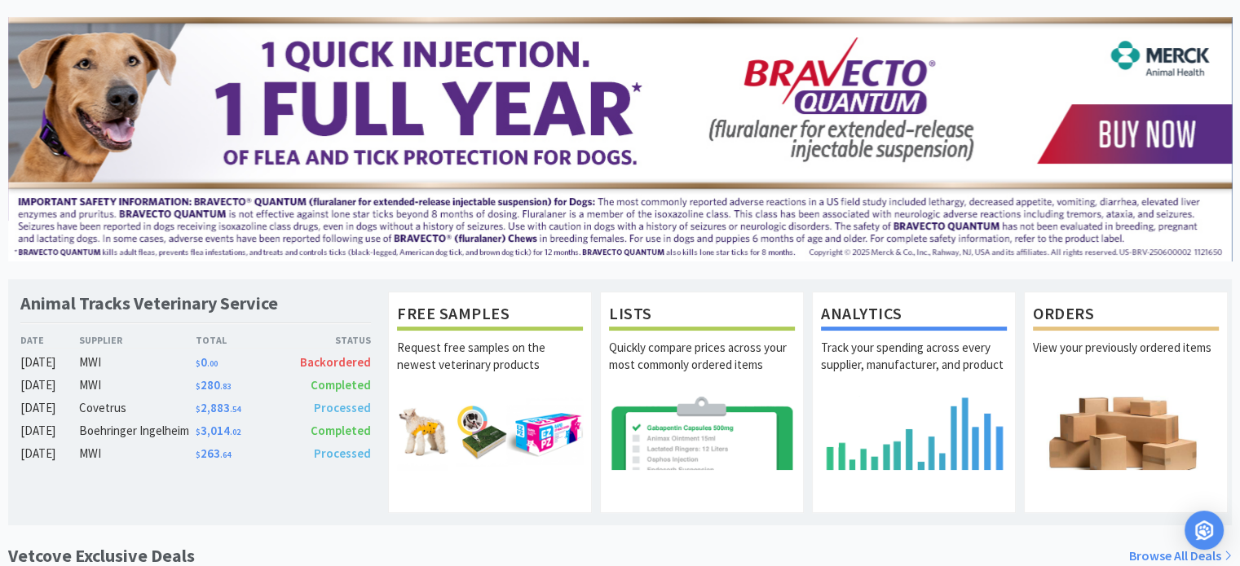
click at [561, 384] on p "Request free samples on the newest veterinary products" at bounding box center [490, 367] width 186 height 57
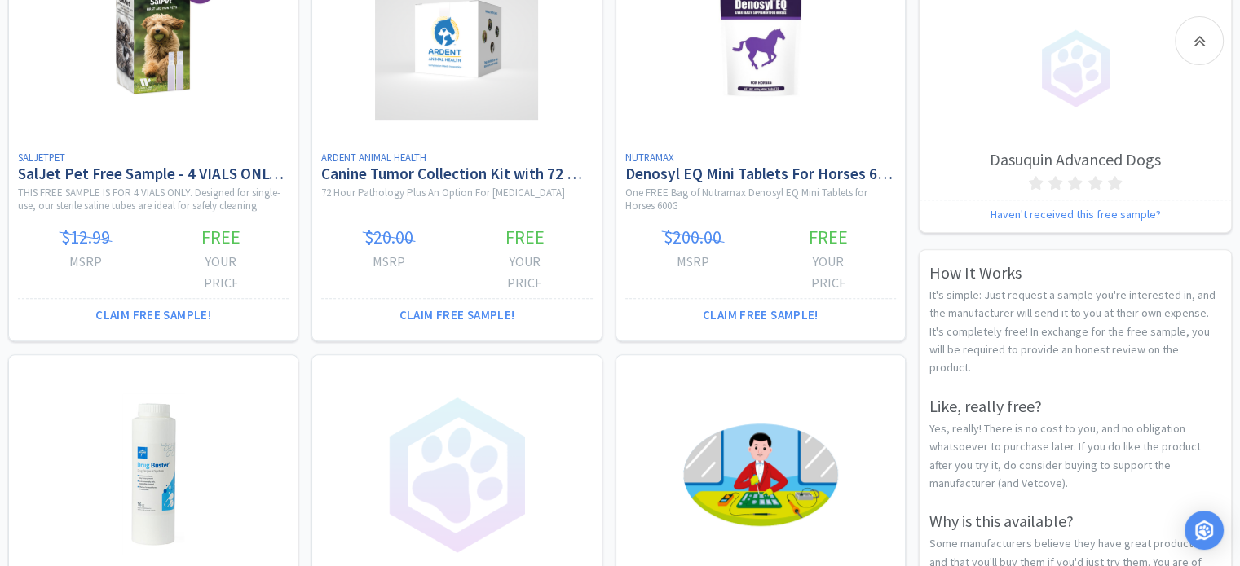
scroll to position [734, 0]
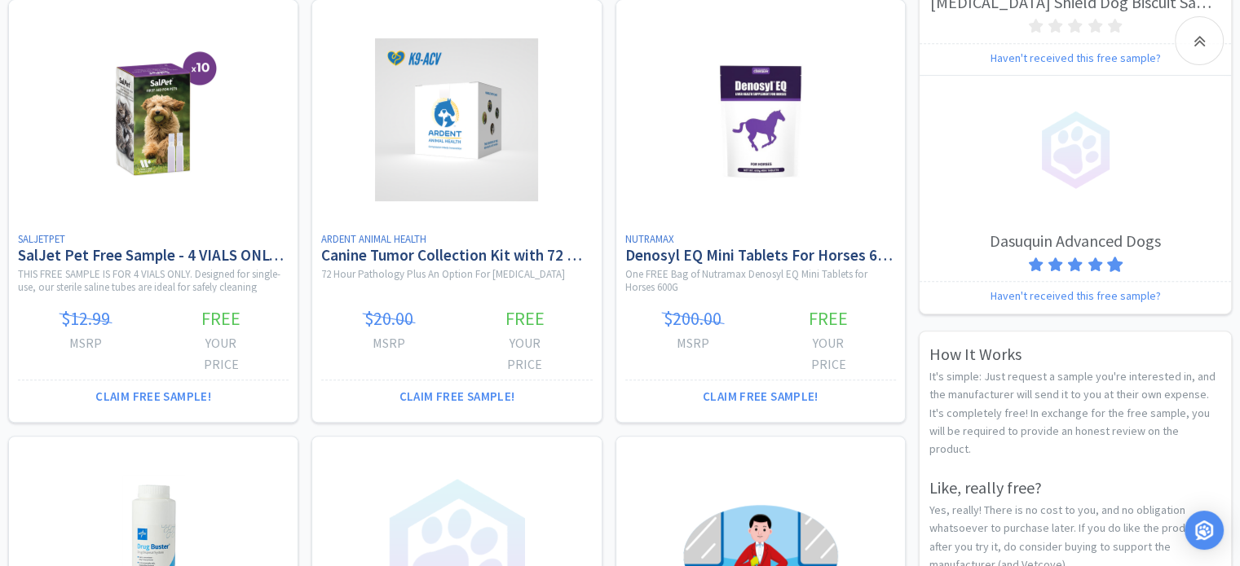
click at [1115, 261] on icon at bounding box center [1114, 264] width 15 height 15
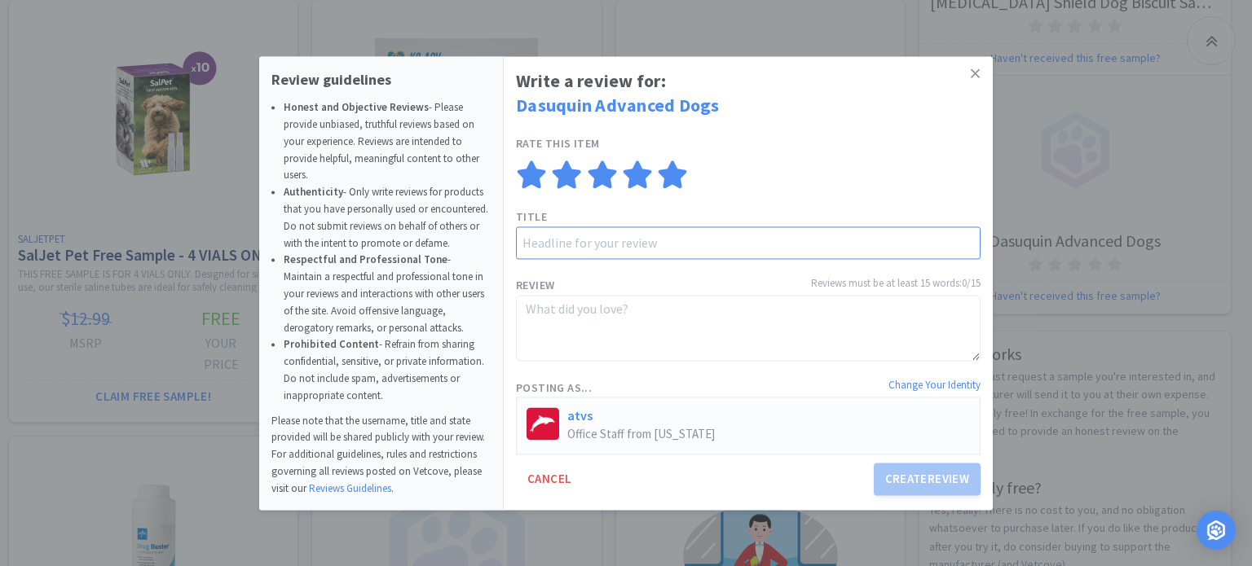
click at [685, 245] on input "text" at bounding box center [748, 243] width 465 height 33
type input "Dasuquin Advanced"
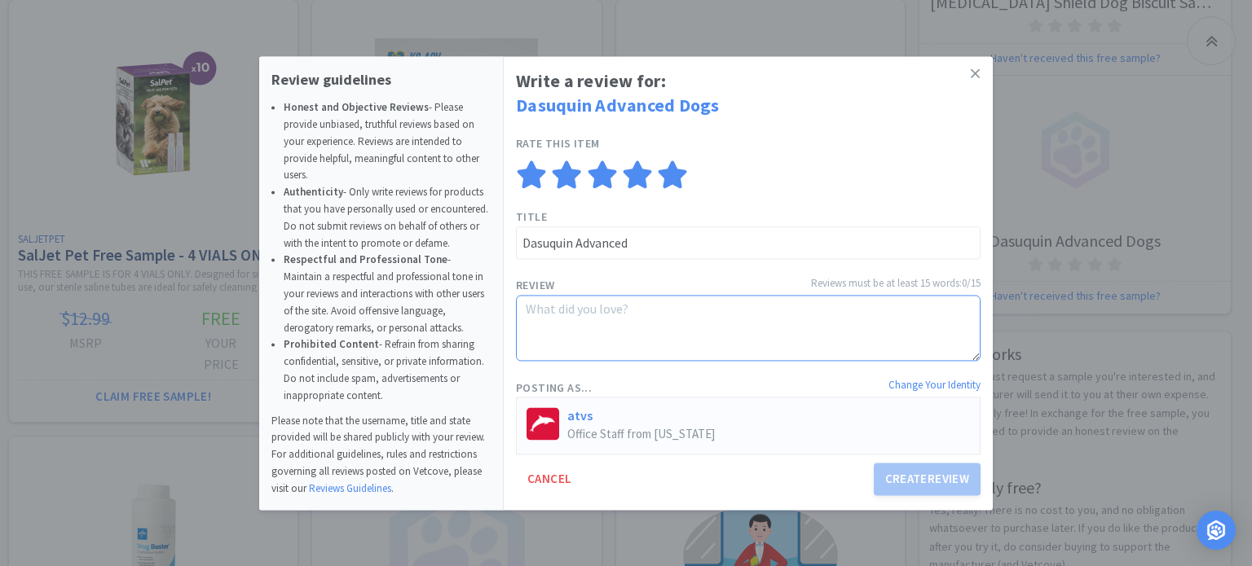
click at [650, 317] on textarea at bounding box center [748, 328] width 465 height 67
type textarea "W"
type textarea "We"
type textarea "We h"
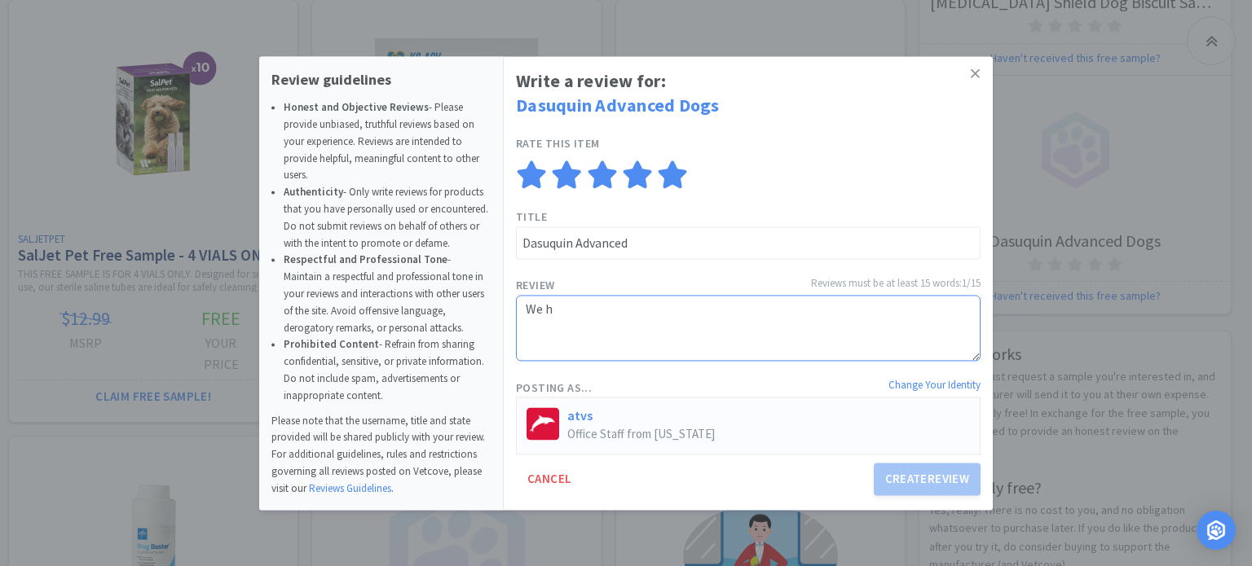
type textarea "We ha"
type textarea "We hav"
type textarea "We have"
type textarea "We have g"
type textarea "We have gr"
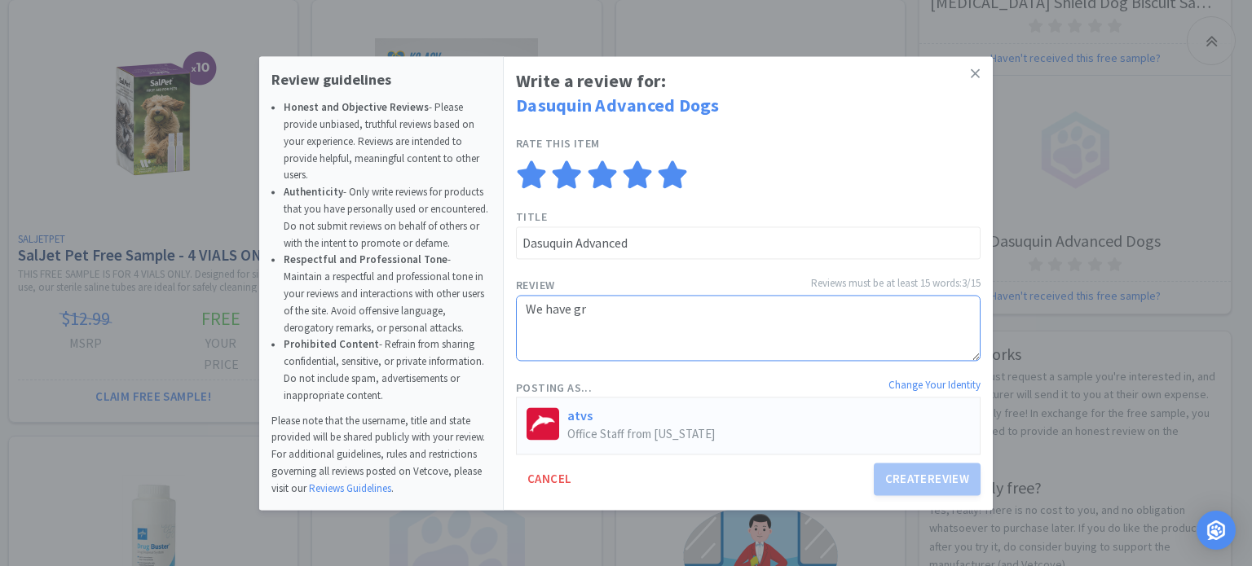
type textarea "We have gre"
type textarea "We have grea"
type textarea "We have great"
type textarea "We have great l"
type textarea "We have great lu"
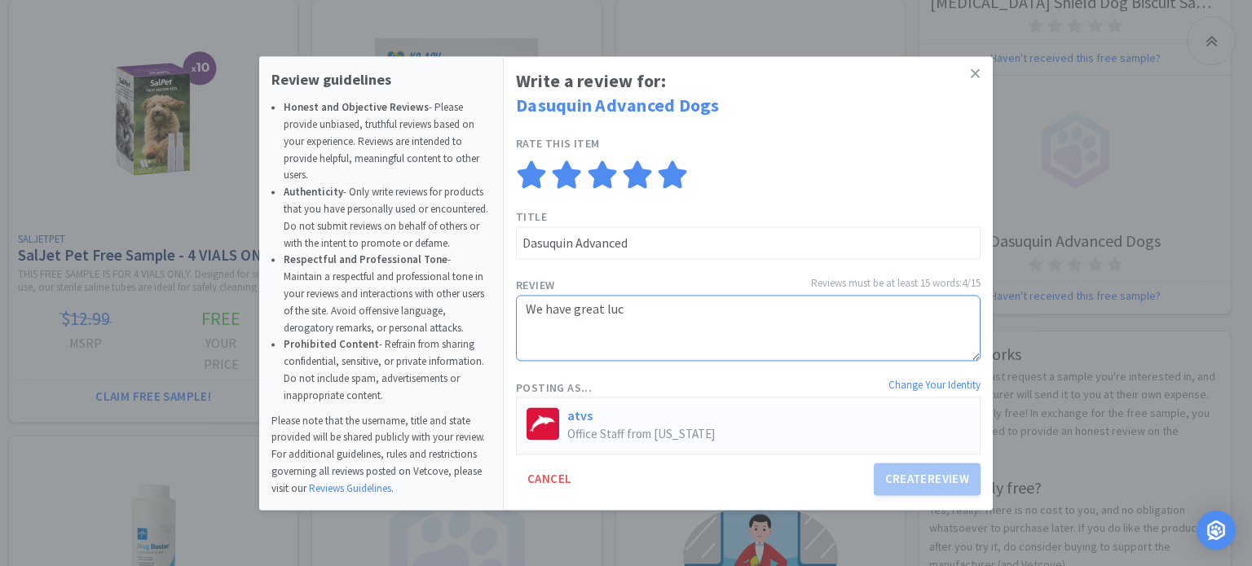
type textarea "We have great luck"
type textarea "We have great luck w"
type textarea "We have great luck wi"
type textarea "We have great luck wit"
type textarea "We have great luck with"
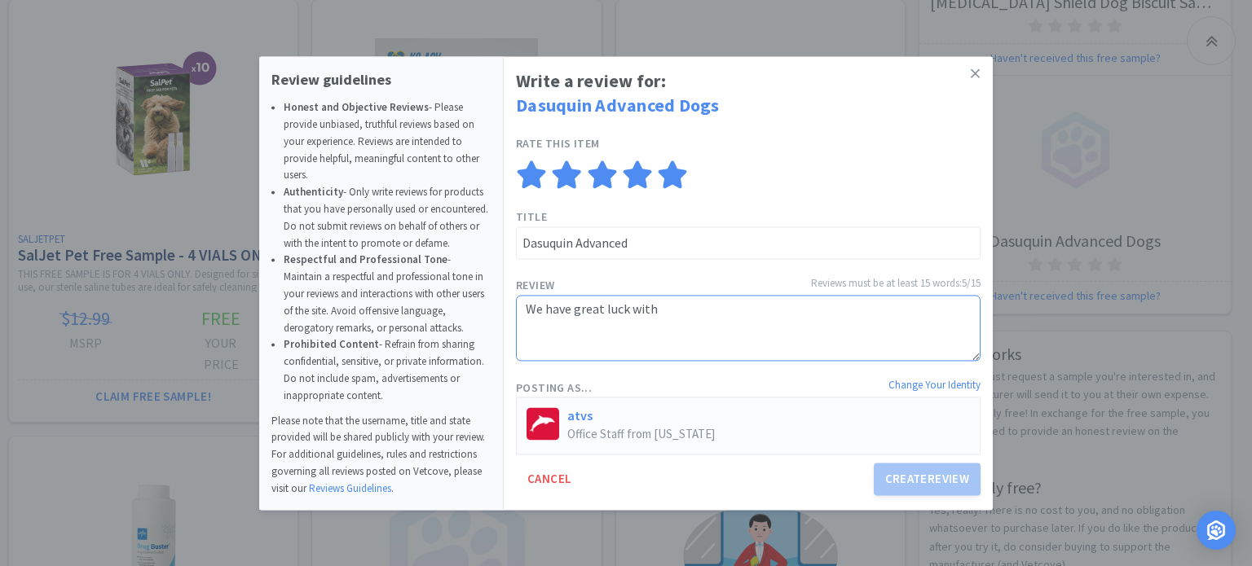
type textarea "We have great luck with"
type textarea "We have great luck with p"
type textarea "We have great luck with [PERSON_NAME]"
type textarea "We have great luck with palat"
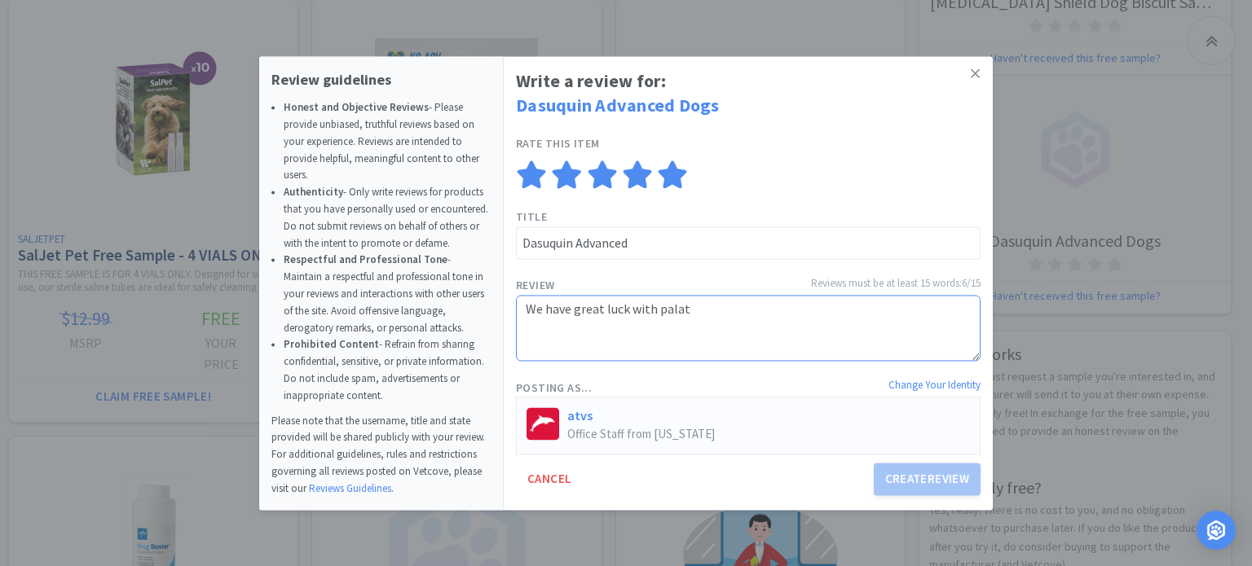
type textarea "We have great luck with [PERSON_NAME]"
type textarea "We have great luck with palatabil"
type textarea "We have great luck with palatabili"
type textarea "We have great luck with palatabilit"
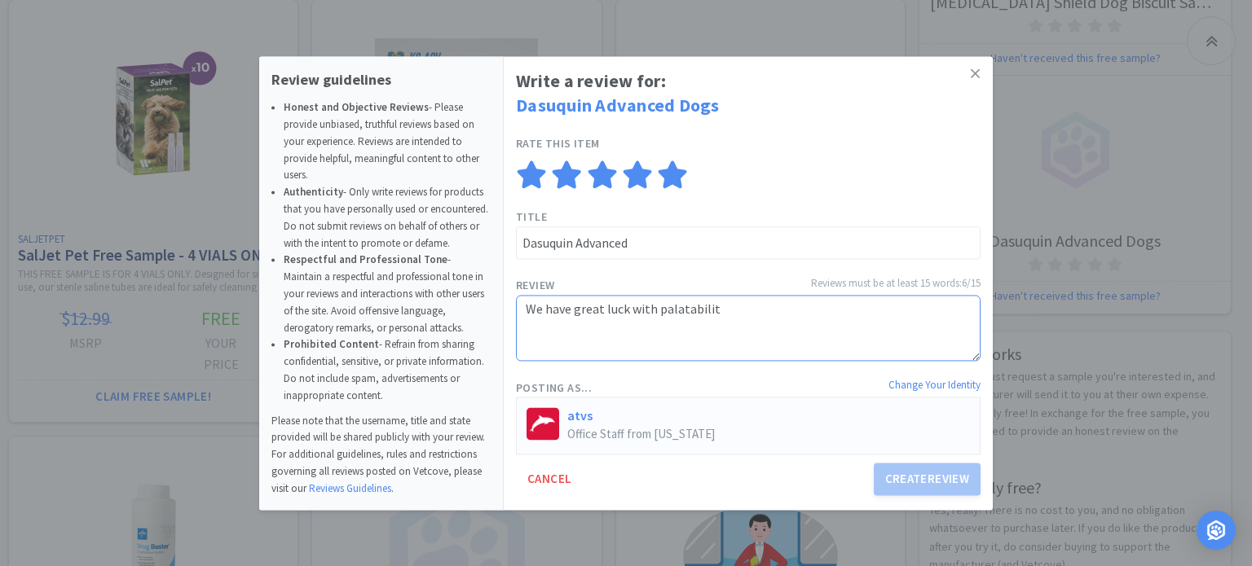
type textarea "We have great luck with palatability"
type textarea "We have great luck with palatability w"
type textarea "We have great luck with palatability wi"
type textarea "We have great luck with palatability wit"
type textarea "We have great luck with palatability with"
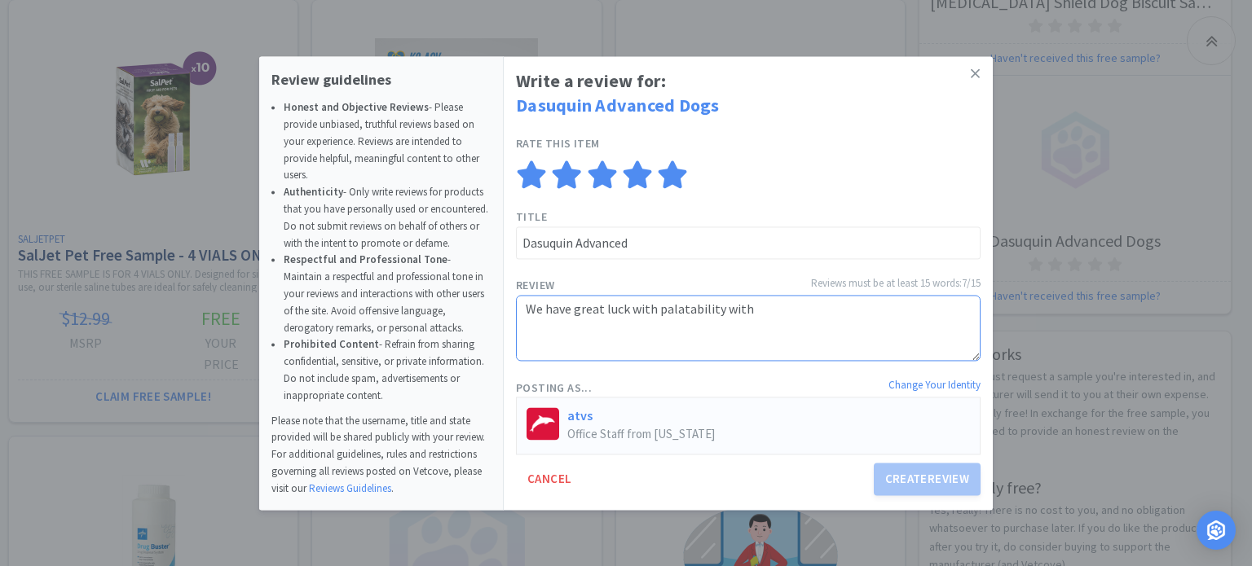
type textarea "We have great luck with palatability with t"
type textarea "We have great luck with palatability with the"
type textarea "We have great luck with palatability with thei"
type textarea "We have great luck with palatability with the"
type textarea "We have great luck with palatability with thi"
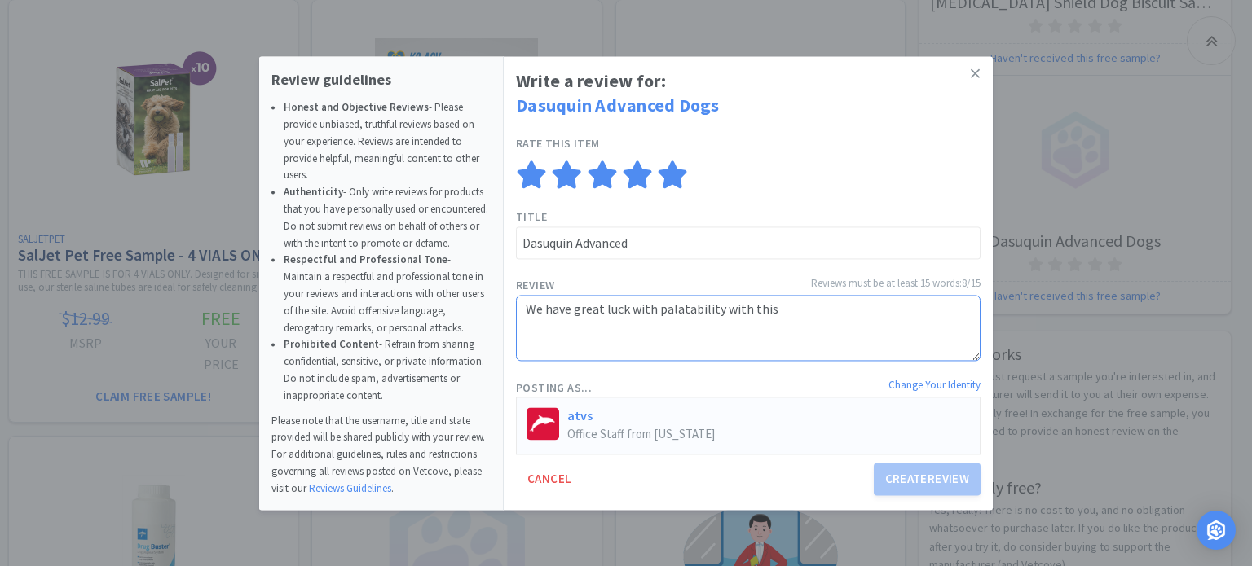
type textarea "We have great luck with palatability with this"
type textarea "We have great luck with palatability with this p"
type textarea "We have great luck with palatability with this pr"
type textarea "We have great luck with palatability with this pro"
type textarea "We have great luck with palatability with this prod"
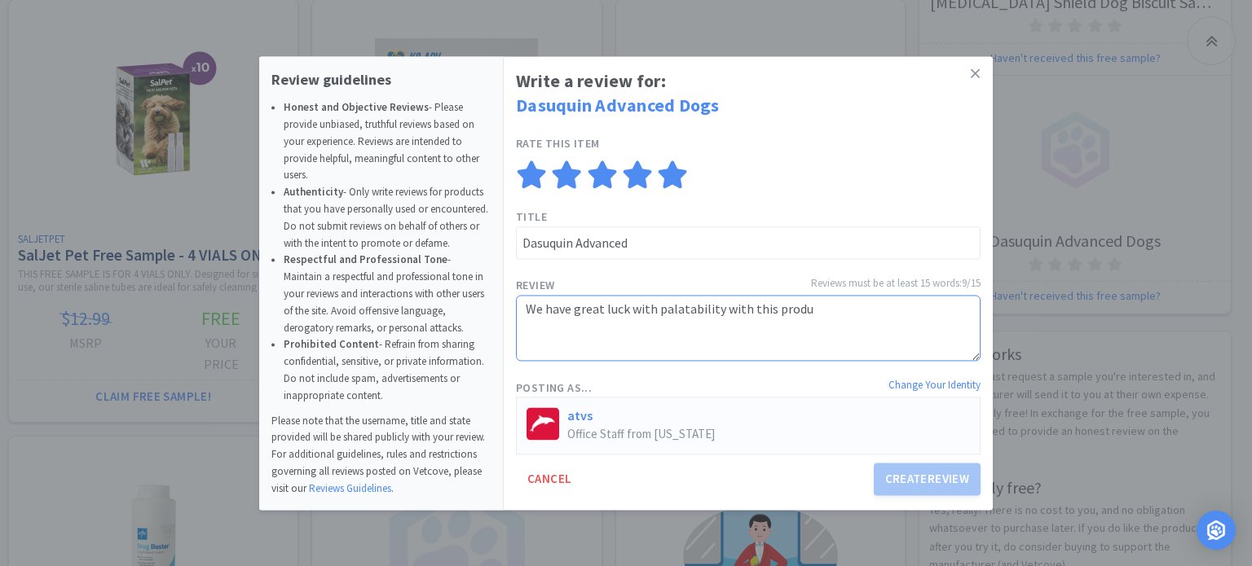
type textarea "We have great luck with palatability with this produc"
type textarea "We have great luck with palatability with this product"
type textarea "We have great luck with palatability with this product,"
type textarea "We have great luck with palatability with this product, a"
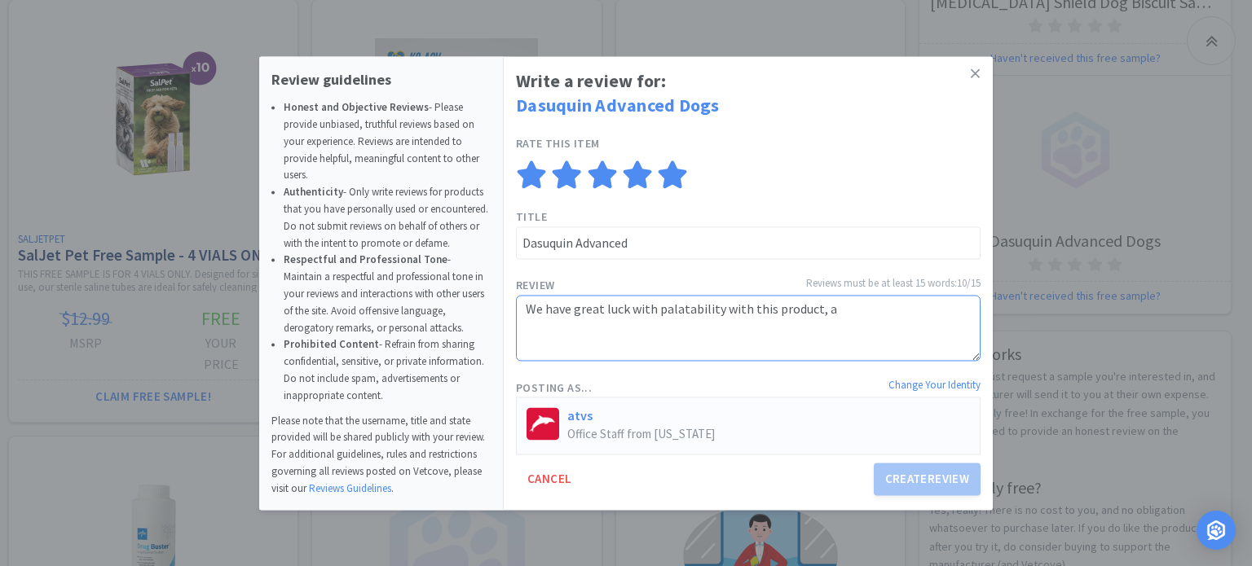
type textarea "We have great luck with palatability with this product, an"
type textarea "We have great luck with palatability with this product, and"
type textarea "We have great luck with palatability with this product, and n"
type textarea "We have great luck with palatability with this product, and not"
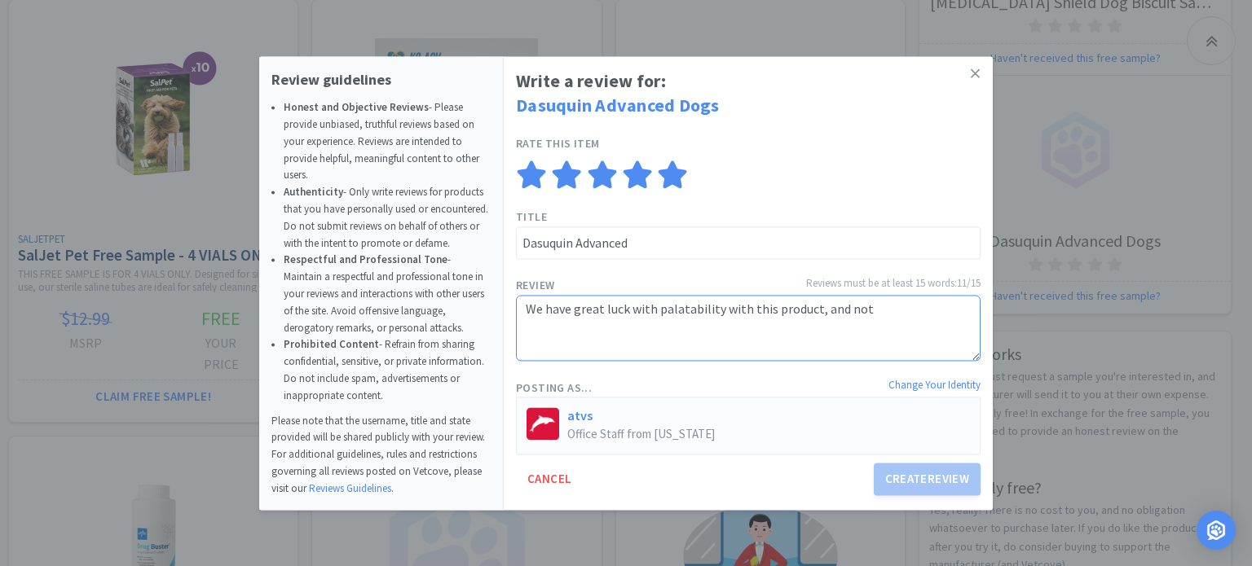
type textarea "We have great luck with palatability with this product, and noti"
type textarea "We have great luck with palatability with this product, and notice"
type textarea "We have great luck with palatability with this product, and notice a"
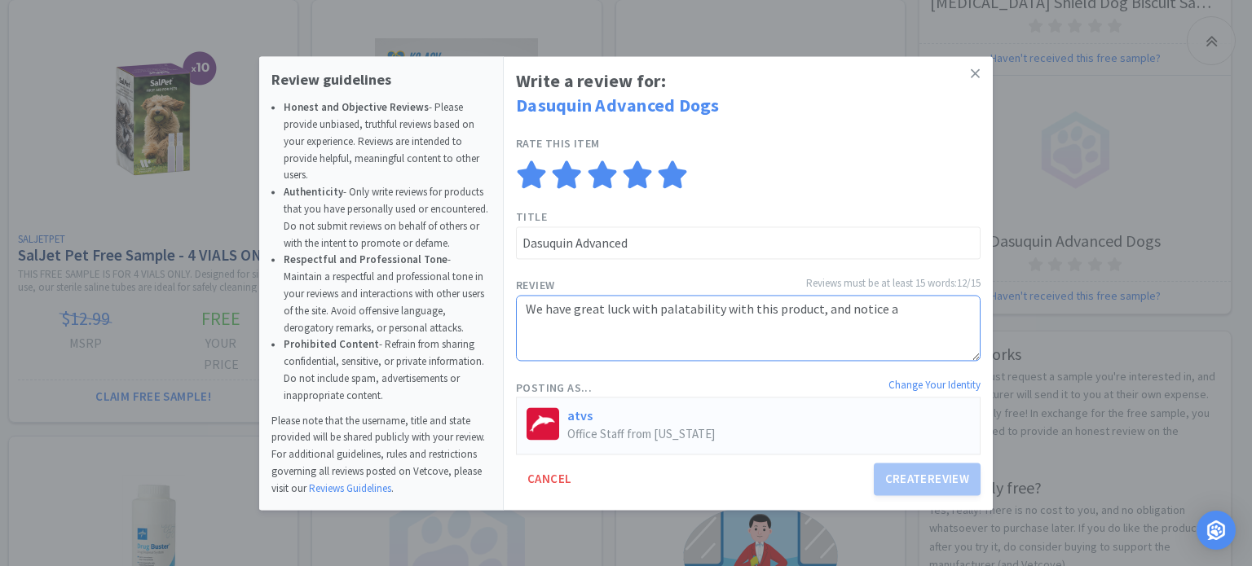
type textarea "We have great luck with palatability with this product, and notice a d"
type textarea "We have great luck with palatability with this product, and notice a di"
type textarea "We have great luck with palatability with this product, and notice a dif"
type textarea "We have great luck with palatability with this product, and notice a diff"
type textarea "We have great luck with palatability with this product, and notice a diffe"
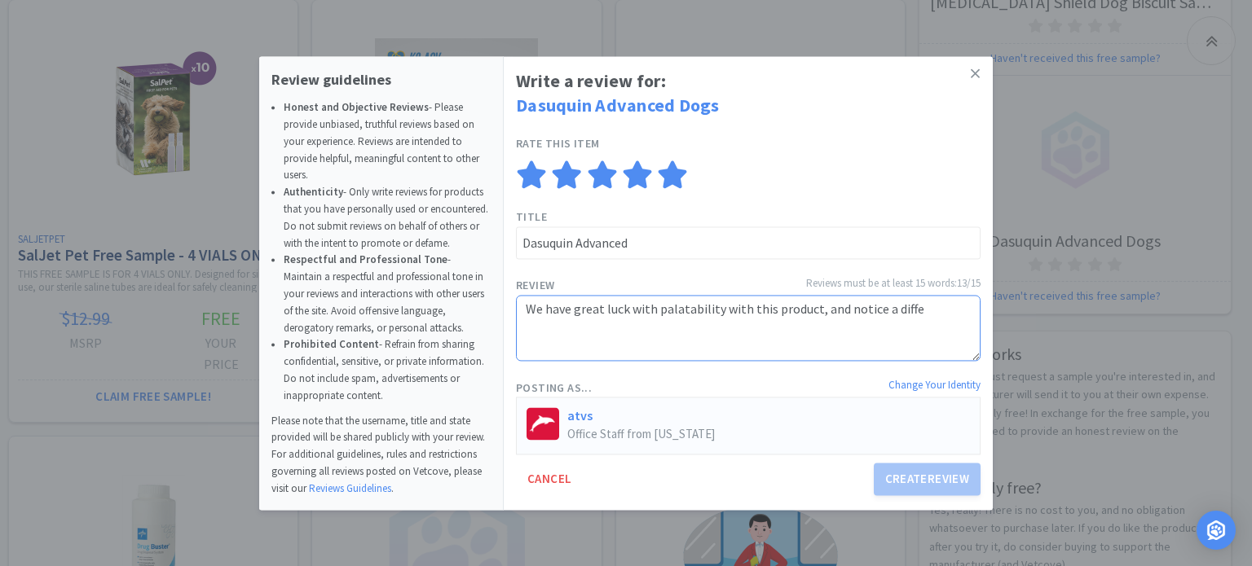
type textarea "We have great luck with palatability with this product, and notice a differ"
type textarea "We have great luck with palatability with this product, and notice a differen"
type textarea "We have great luck with palatability with this product, and notice a differenc"
type textarea "We have great luck with palatability with this product, and notice a difference"
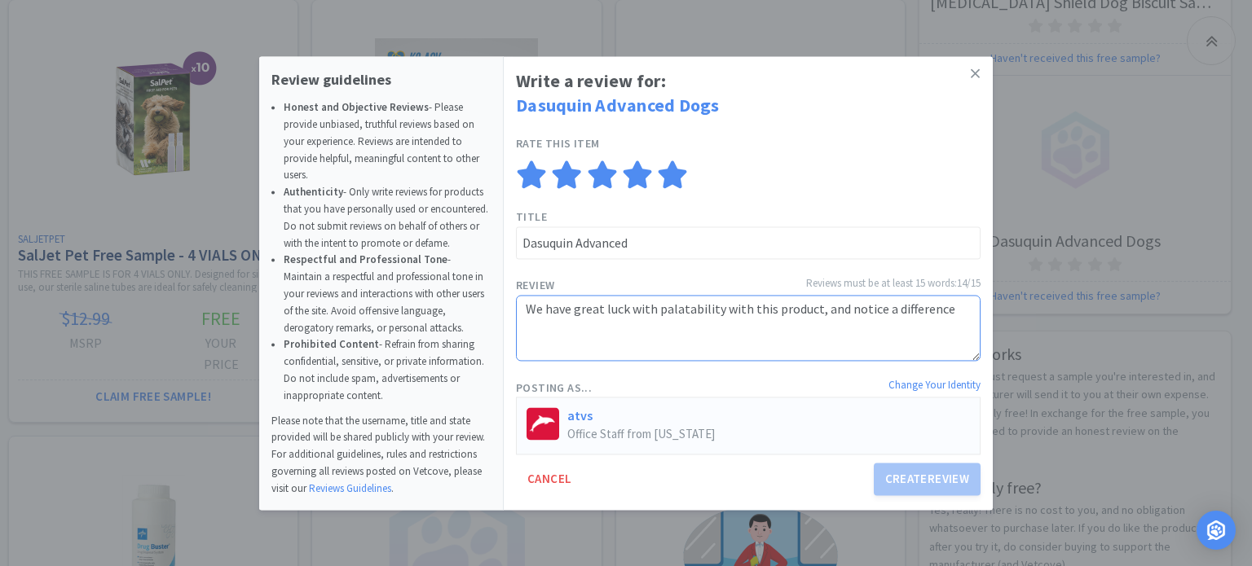
type textarea "We have great luck with palatability with this product, and notice a difference…"
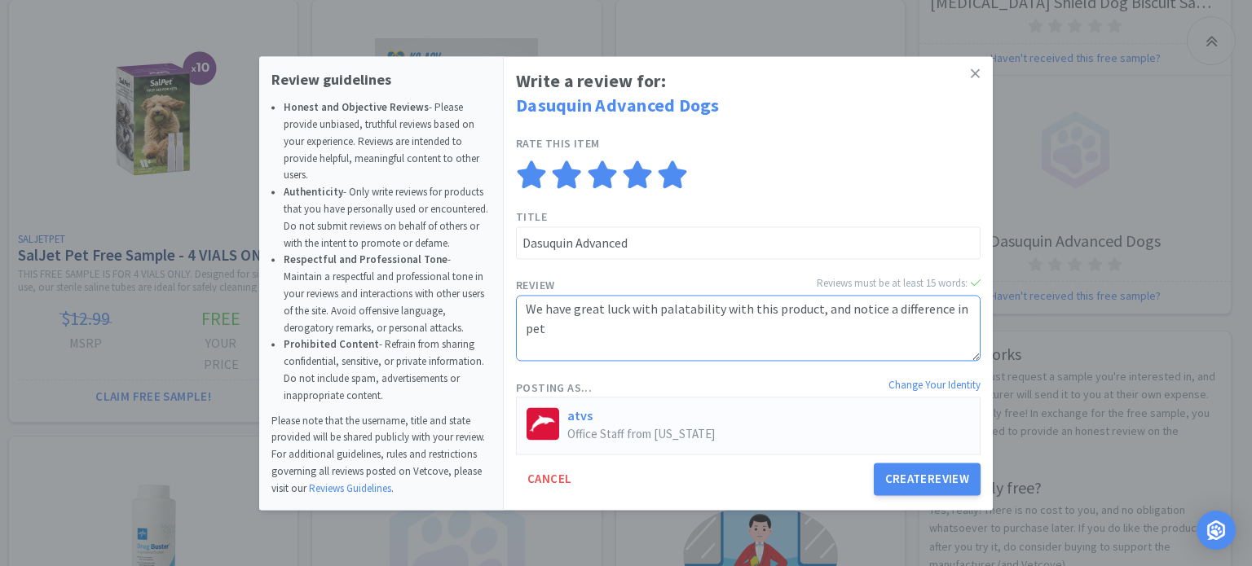
type textarea "We have great luck with palatability with this product, and notice a difference…"
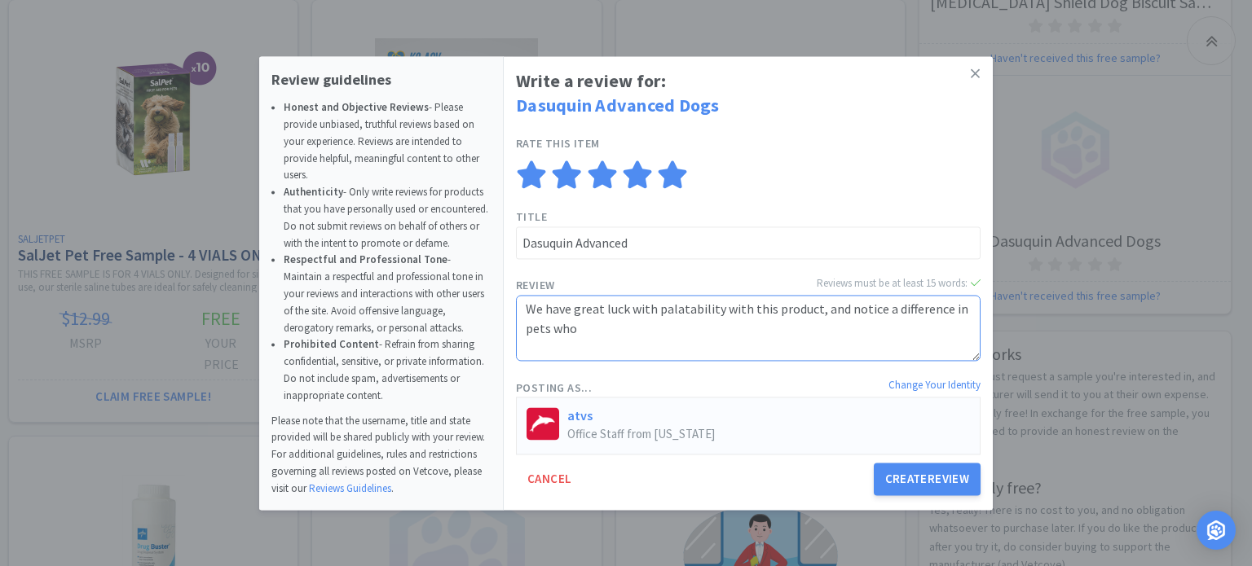
type textarea "We have great luck with palatability with this product, and notice a difference…"
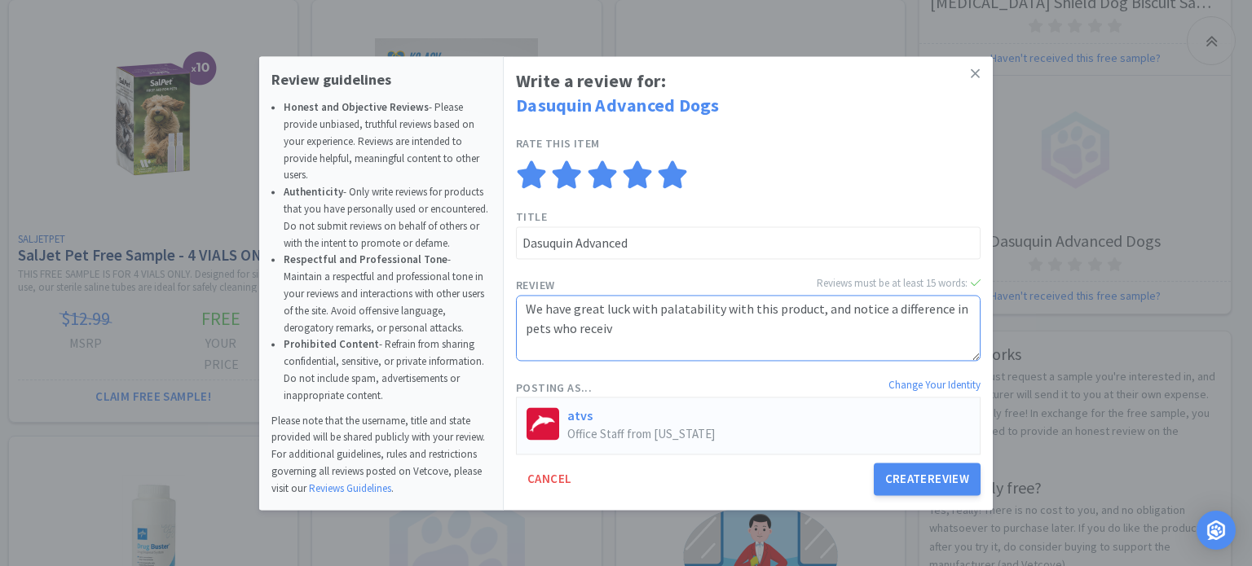
type textarea "We have great luck with palatability with this product, and notice a difference…"
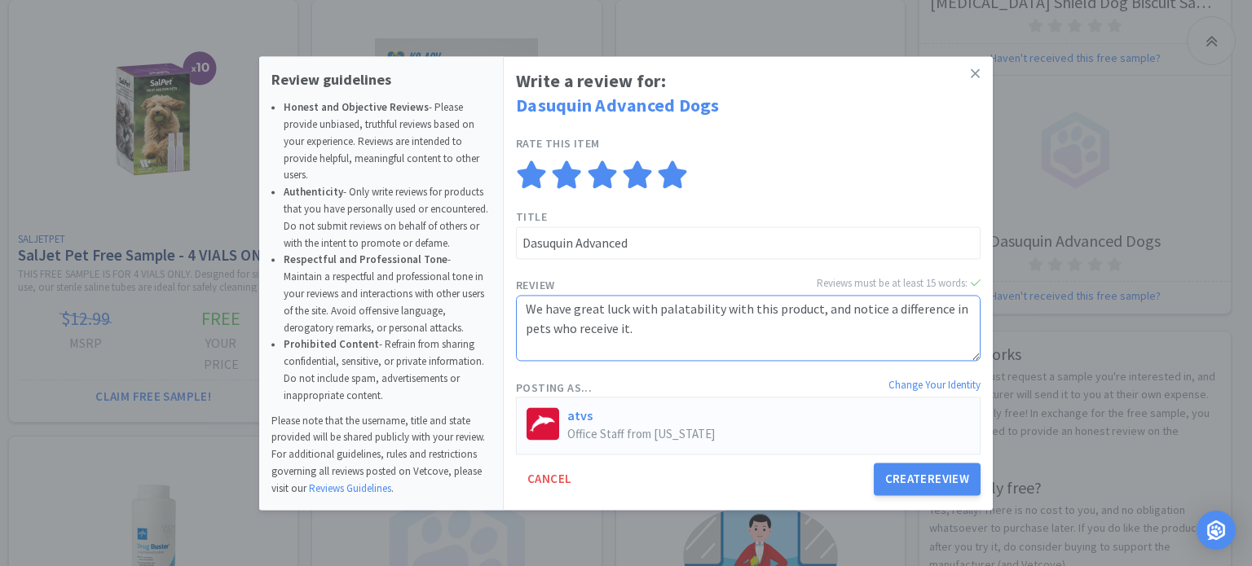
type textarea "We have great luck with palatability with this product, and notice a difference…"
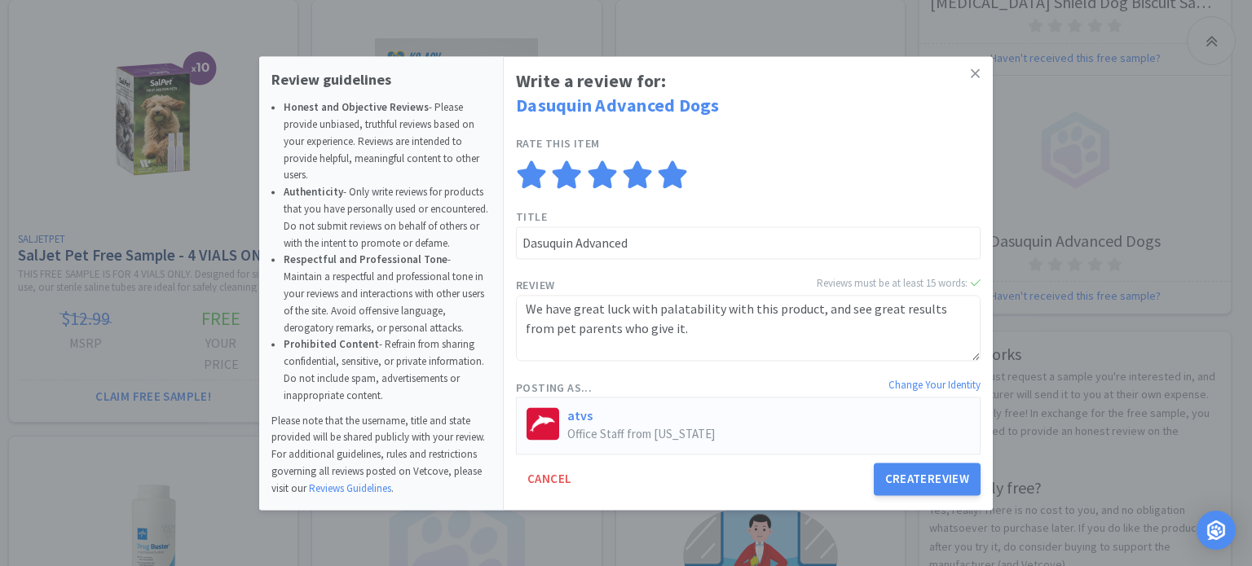
click at [910, 478] on button "Create Review" at bounding box center [928, 479] width 108 height 33
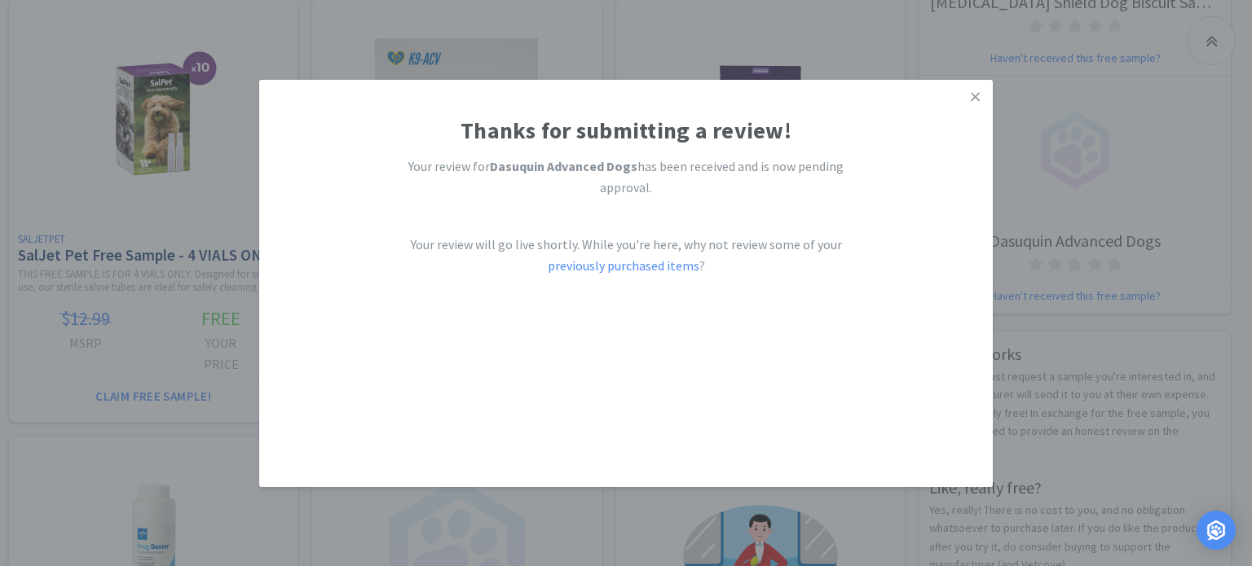
click at [971, 97] on icon at bounding box center [975, 97] width 9 height 15
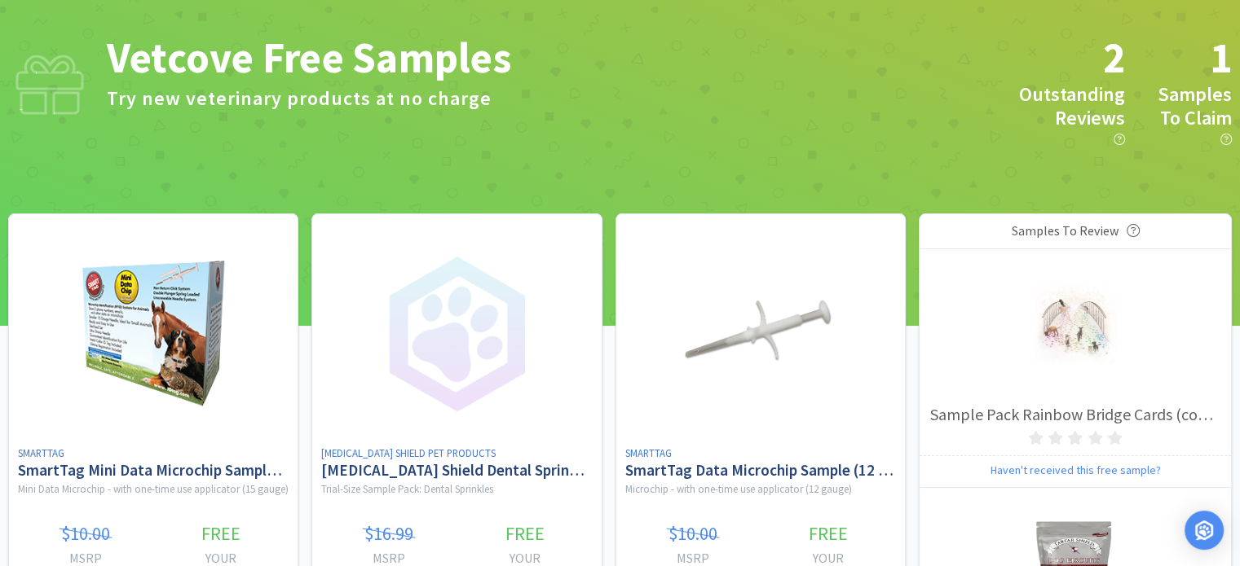
scroll to position [0, 0]
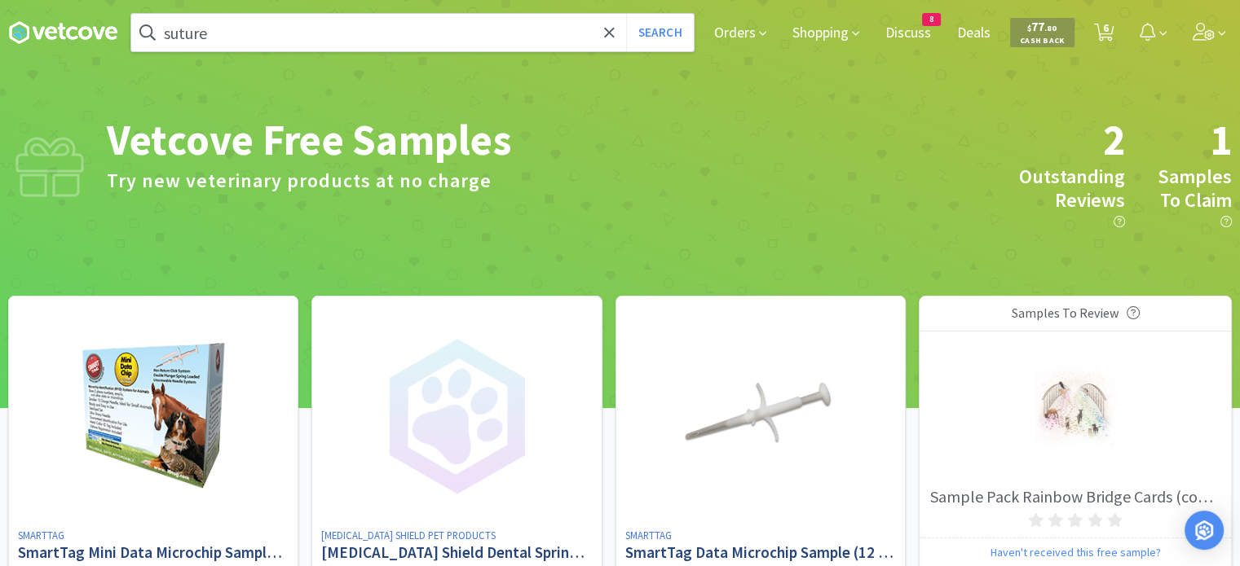
click at [40, 26] on icon at bounding box center [62, 32] width 109 height 24
